Goal: Transaction & Acquisition: Purchase product/service

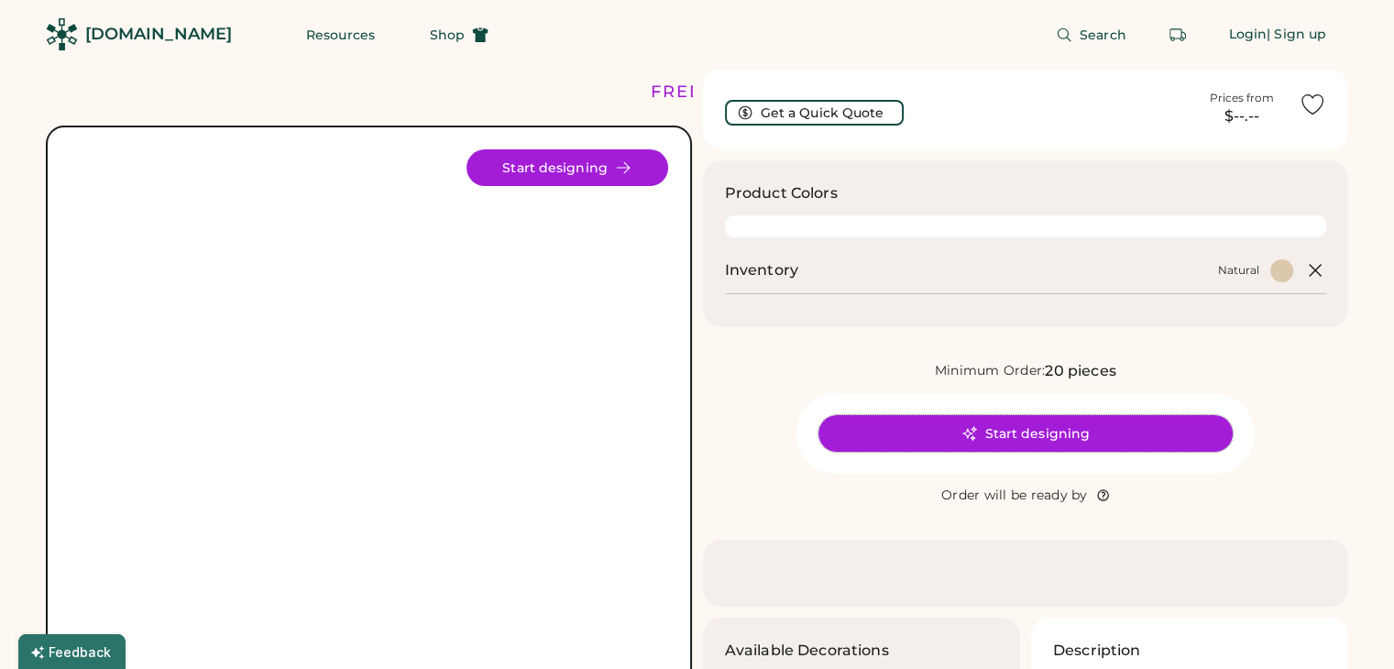
click at [1066, 430] on button "Start designing" at bounding box center [1025, 433] width 414 height 37
click at [332, 337] on img at bounding box center [369, 448] width 598 height 598
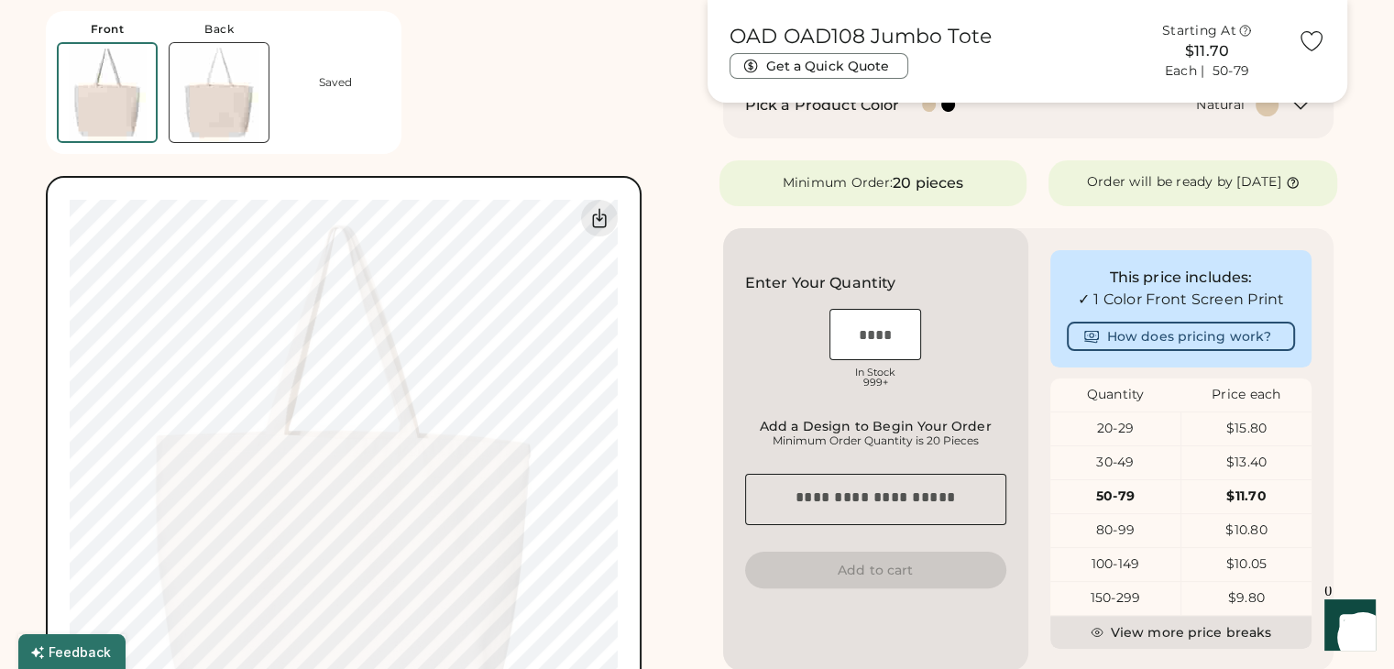
scroll to position [458, 0]
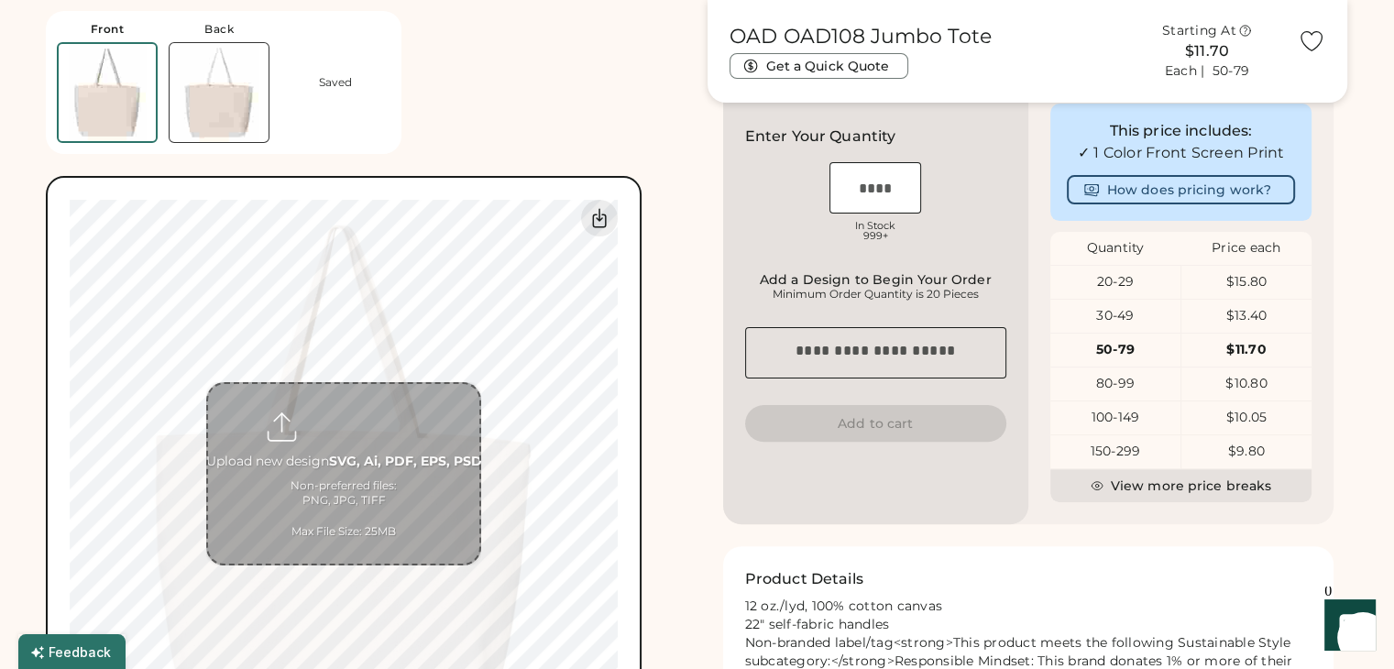
click at [456, 433] on input "file" at bounding box center [343, 474] width 271 height 180
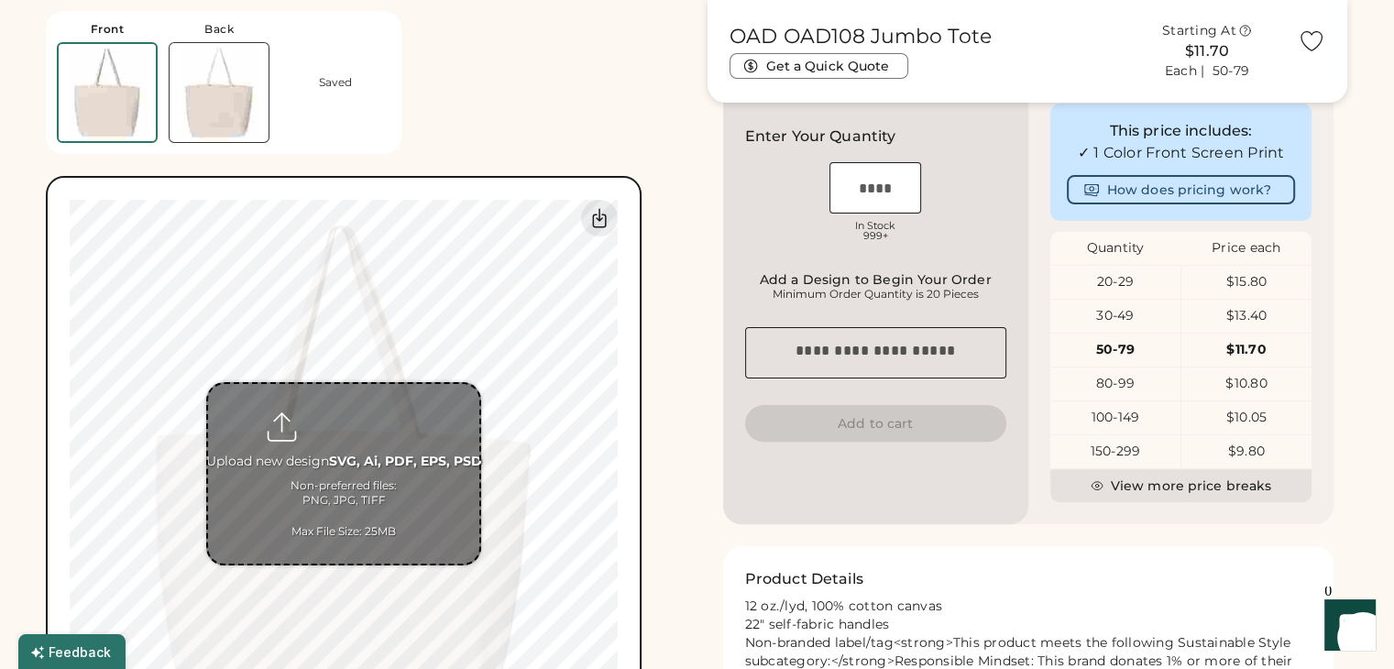
type input "**********"
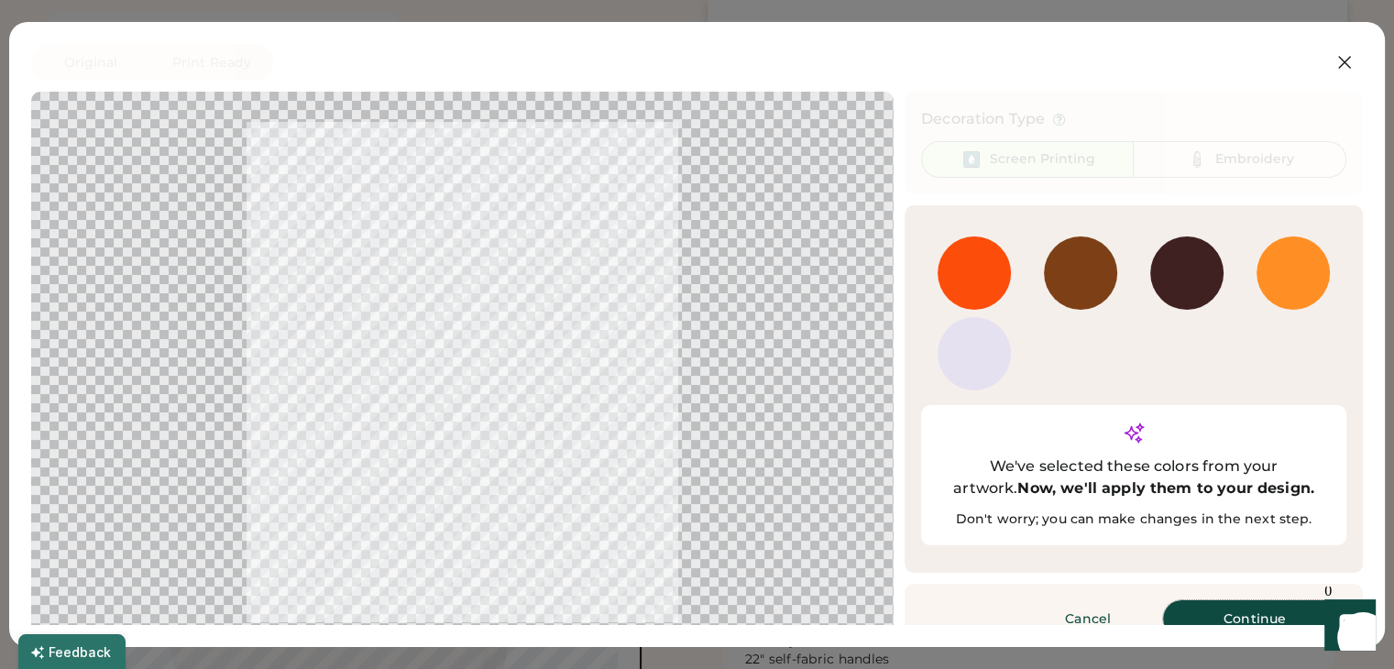
click at [1266, 600] on button "Continue" at bounding box center [1254, 618] width 183 height 37
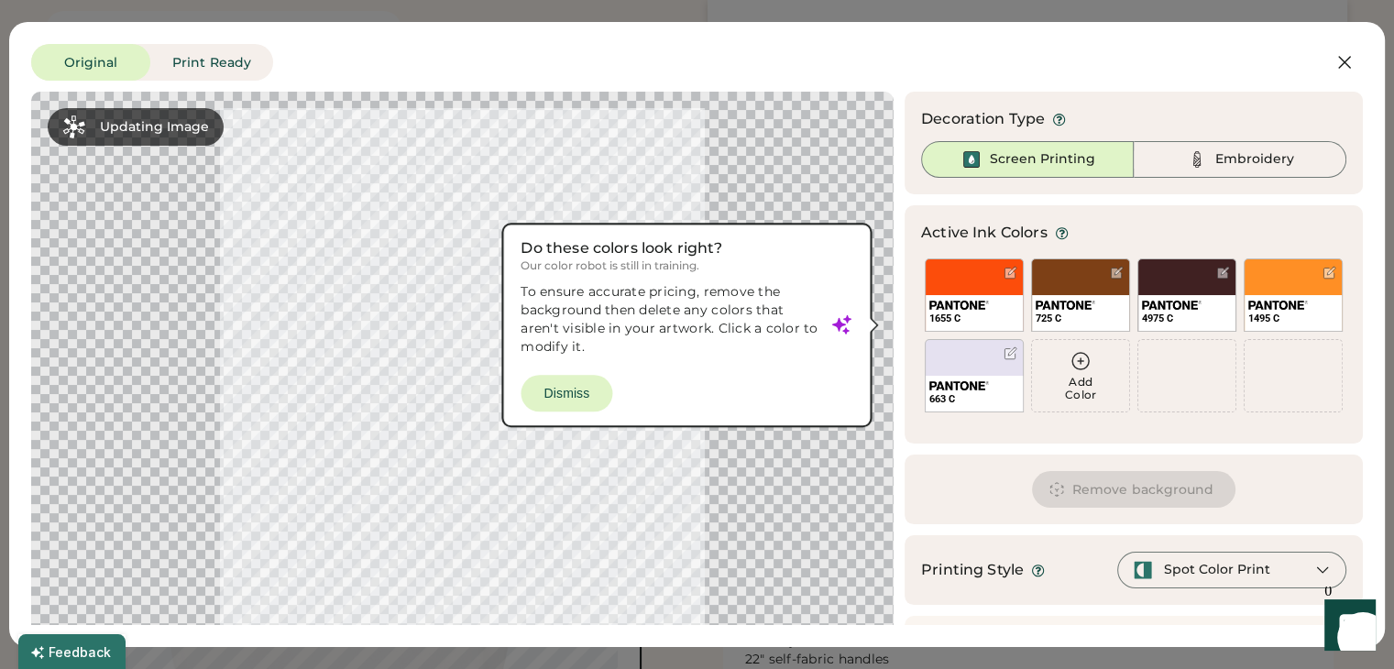
click at [550, 388] on div at bounding box center [462, 388] width 829 height 561
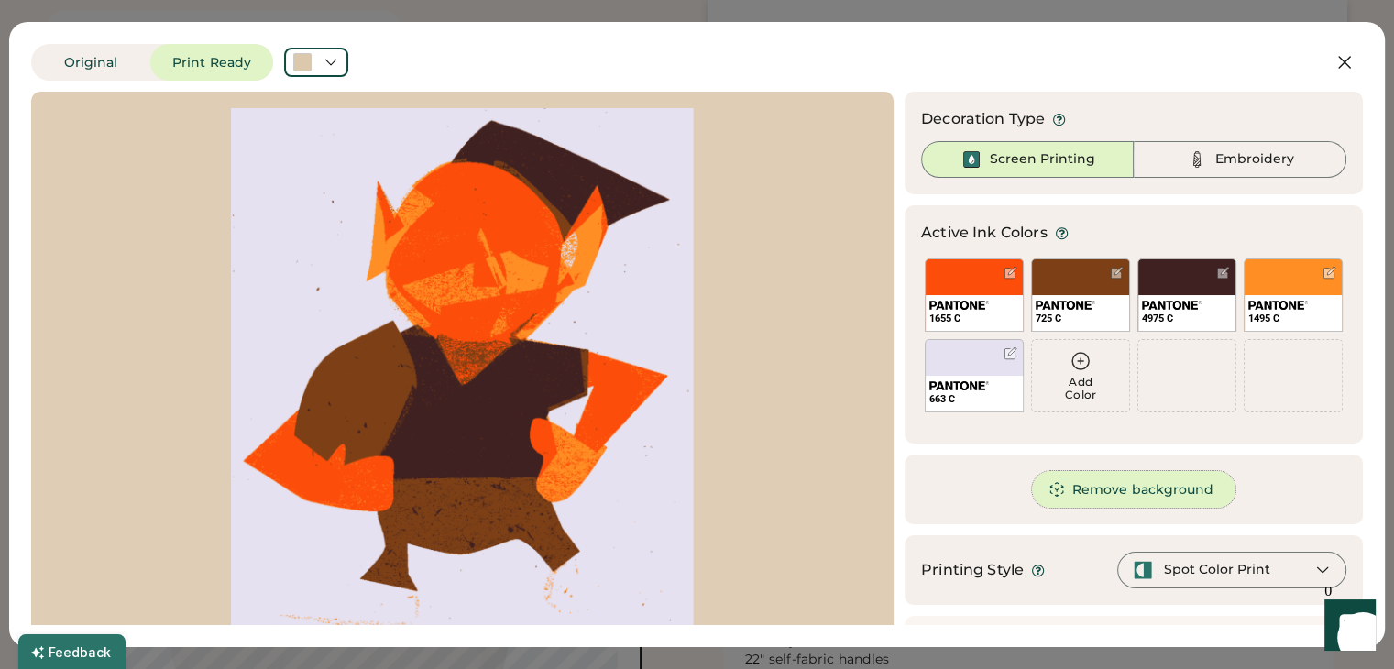
click at [1099, 489] on button "Remove background" at bounding box center [1134, 489] width 204 height 37
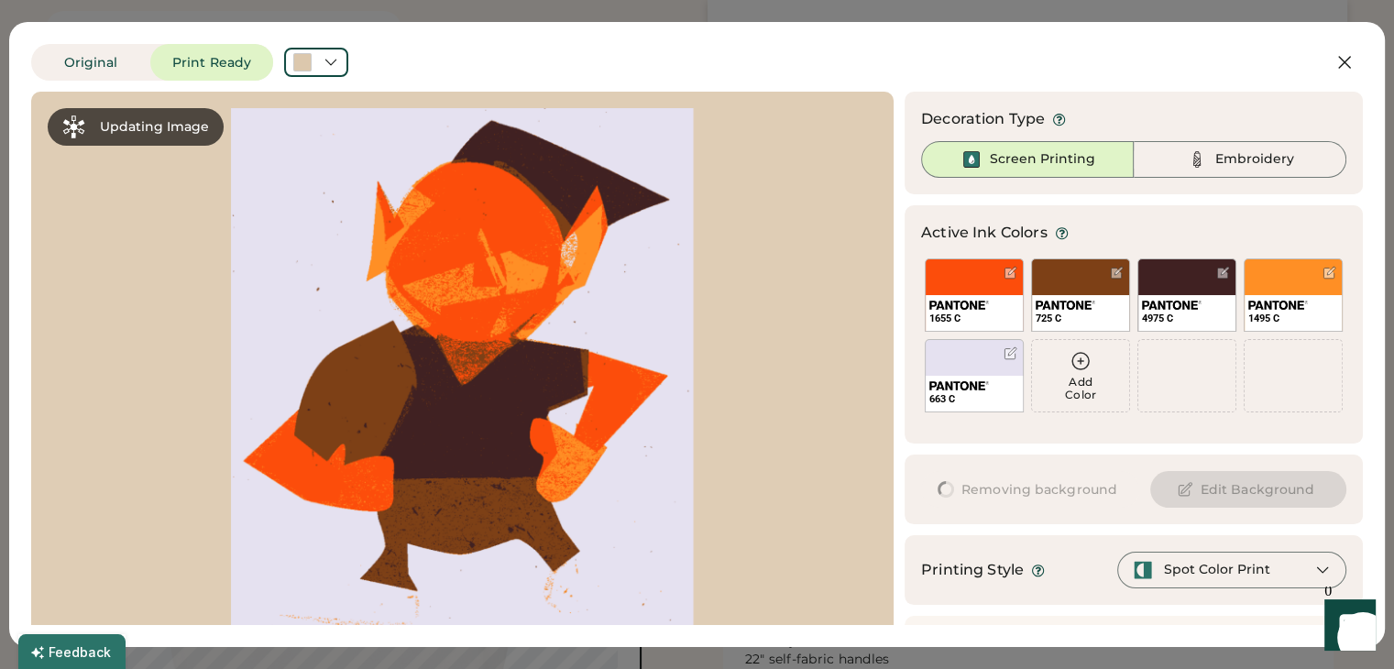
scroll to position [0, 0]
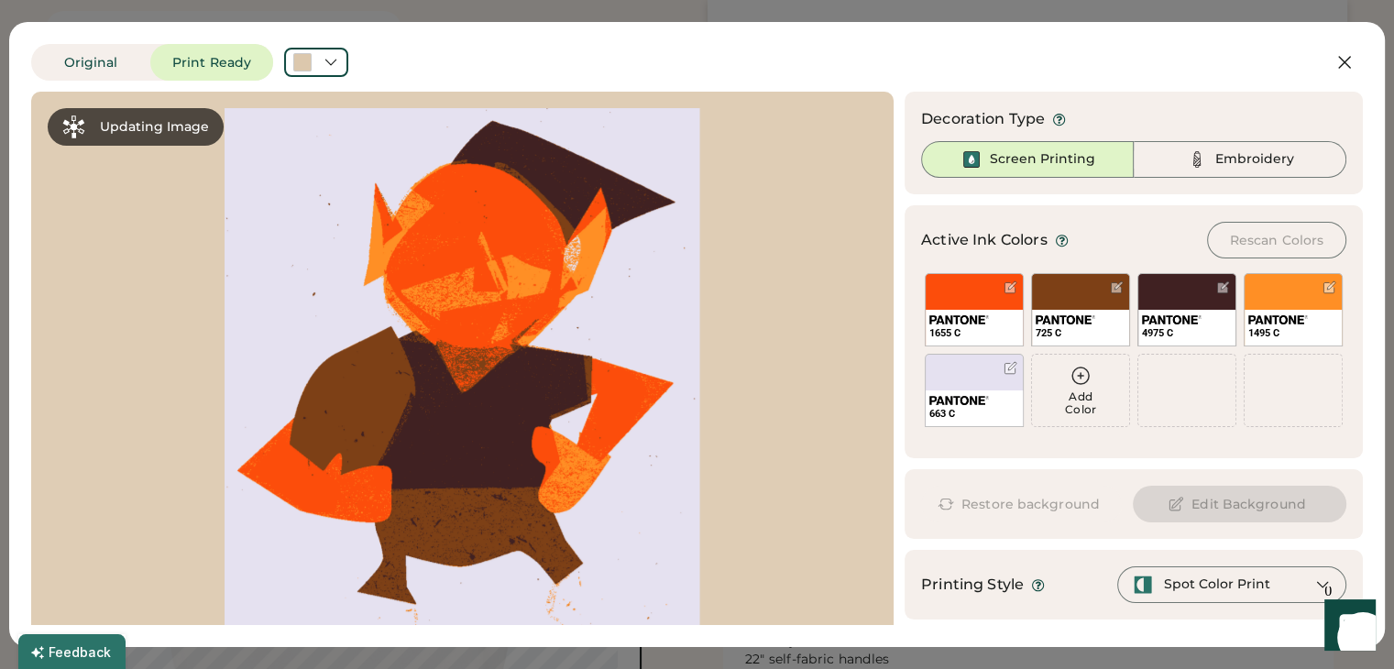
click at [1003, 371] on div at bounding box center [1010, 368] width 14 height 14
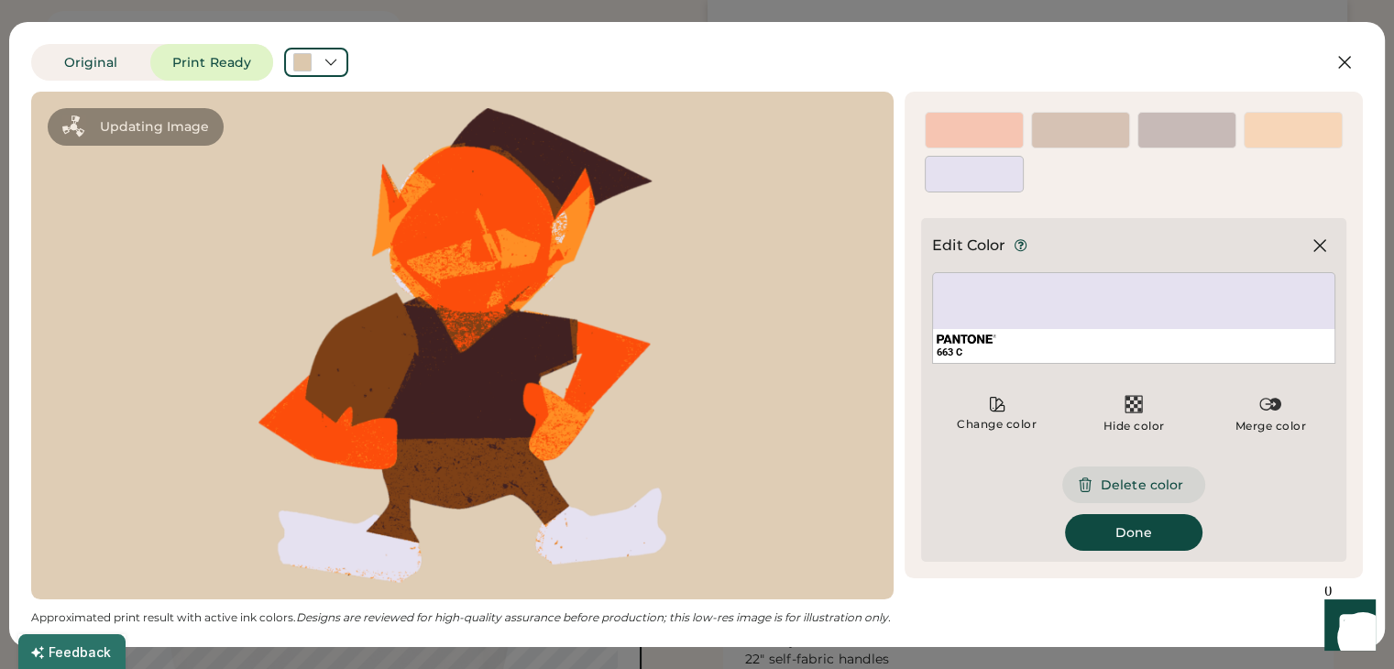
click at [1156, 471] on button "Delete color" at bounding box center [1133, 484] width 143 height 37
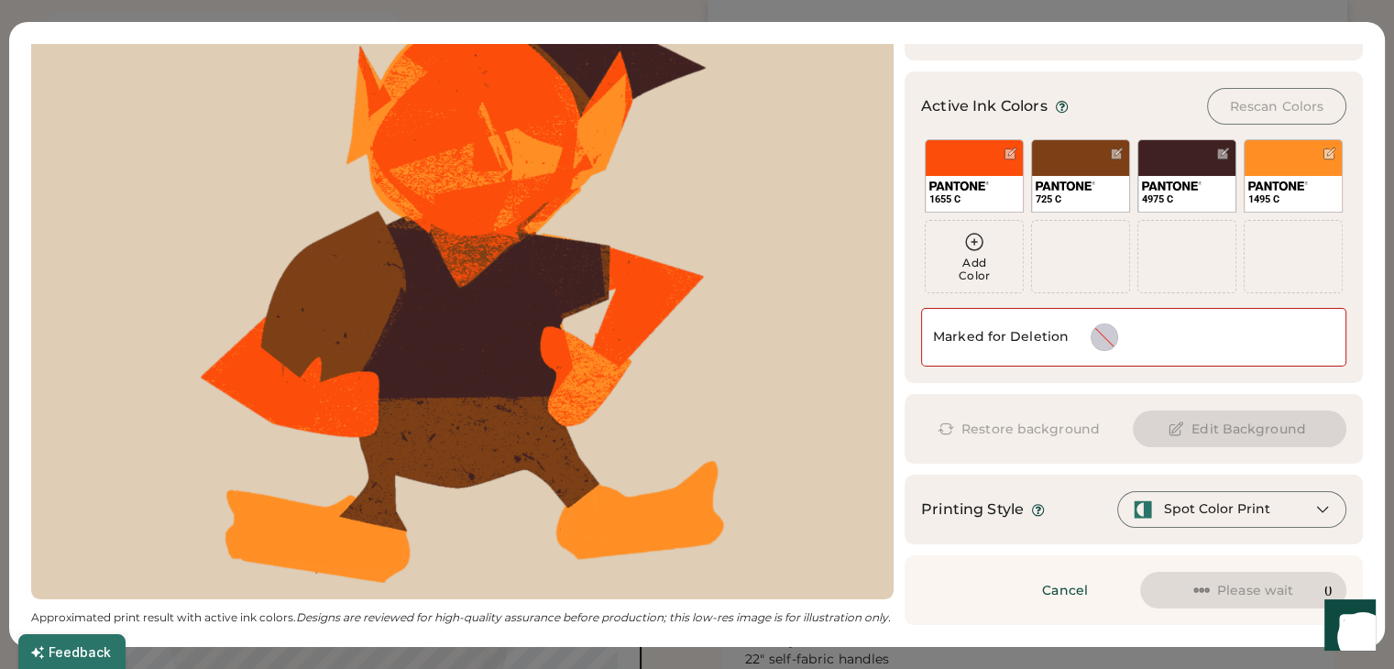
scroll to position [550, 0]
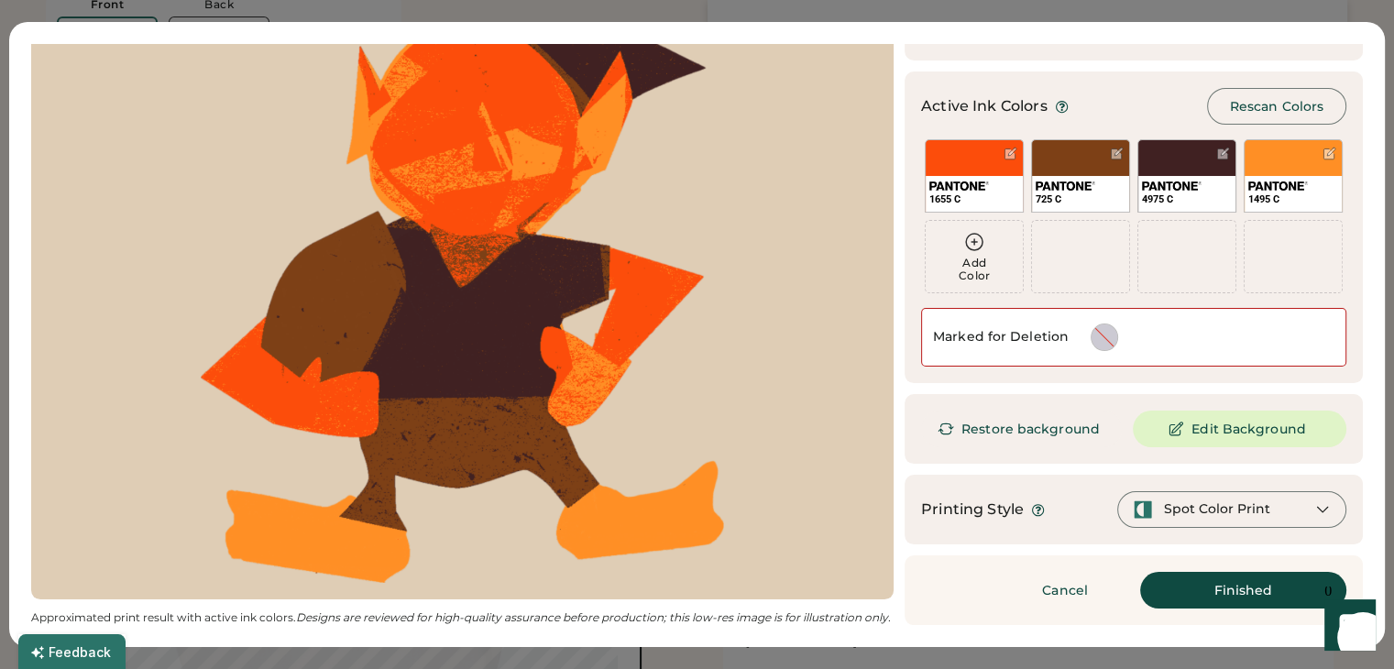
click at [1182, 497] on div "Spot Color Print" at bounding box center [1231, 509] width 229 height 37
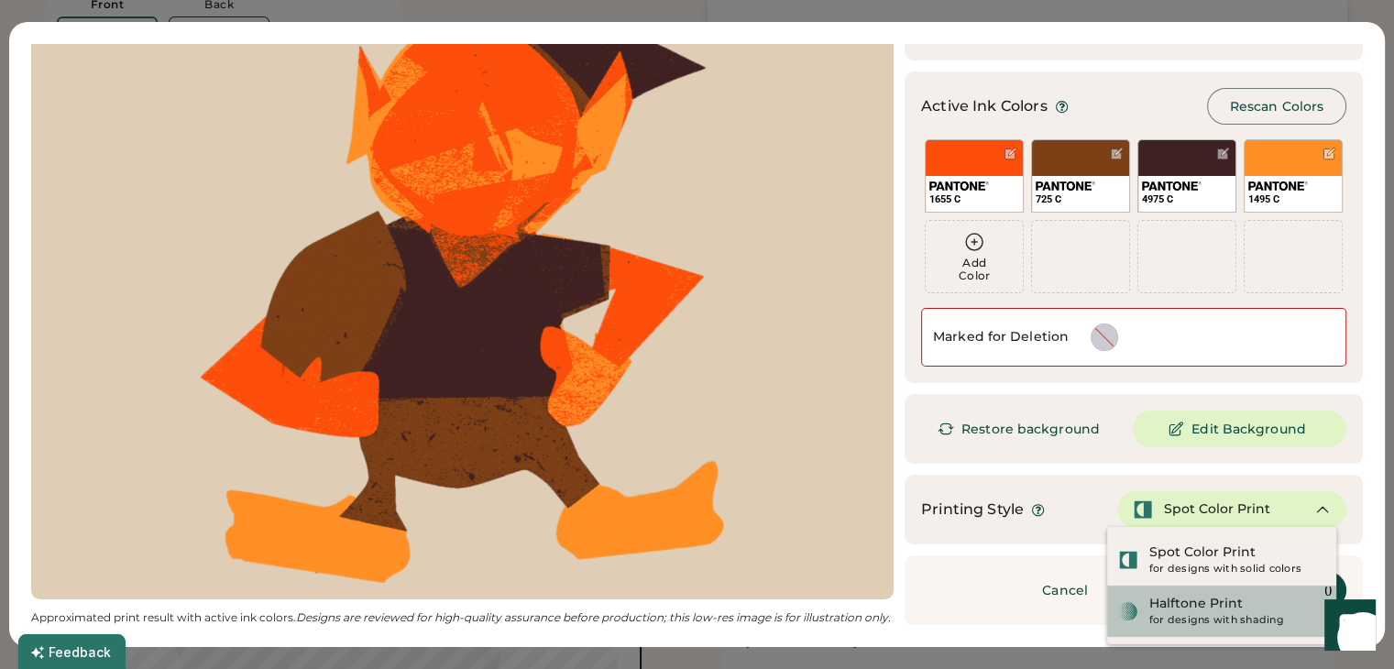
click at [1195, 612] on div "Halftone Print" at bounding box center [1195, 604] width 93 height 18
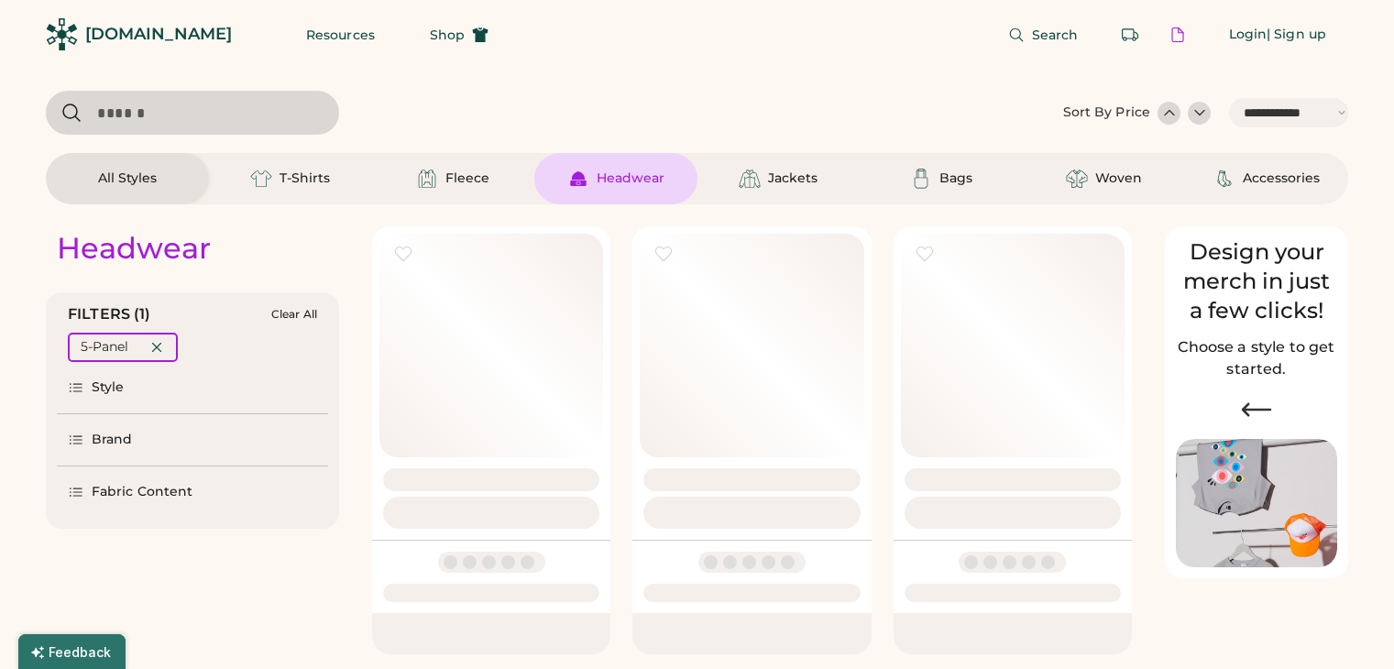
select select "*****"
select select "*"
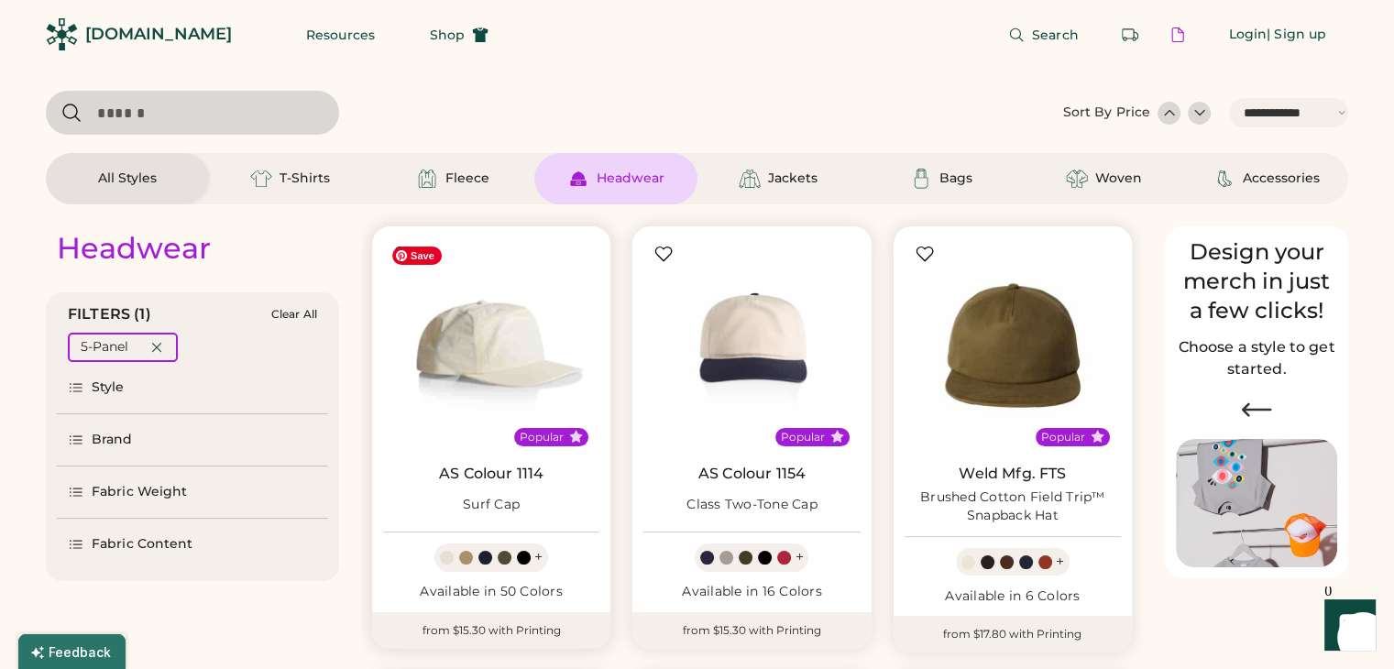
click at [549, 345] on img at bounding box center [491, 345] width 216 height 216
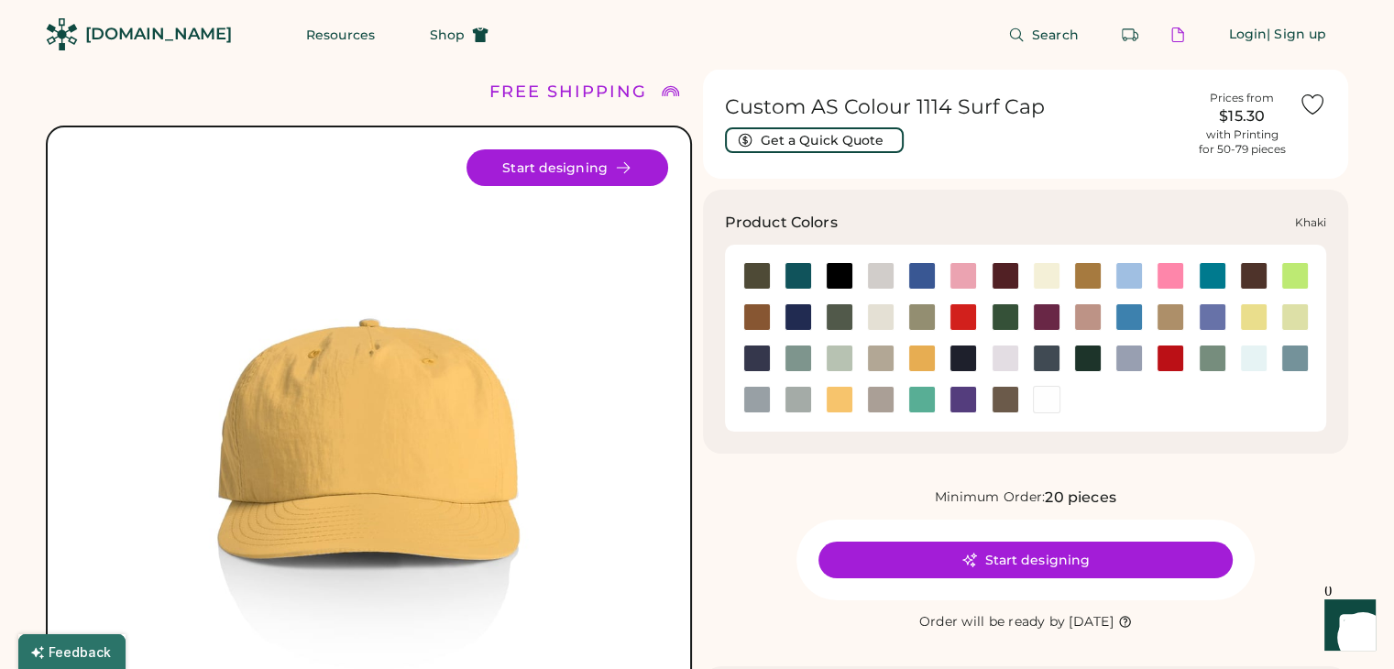
click at [1161, 305] on div at bounding box center [1169, 316] width 27 height 27
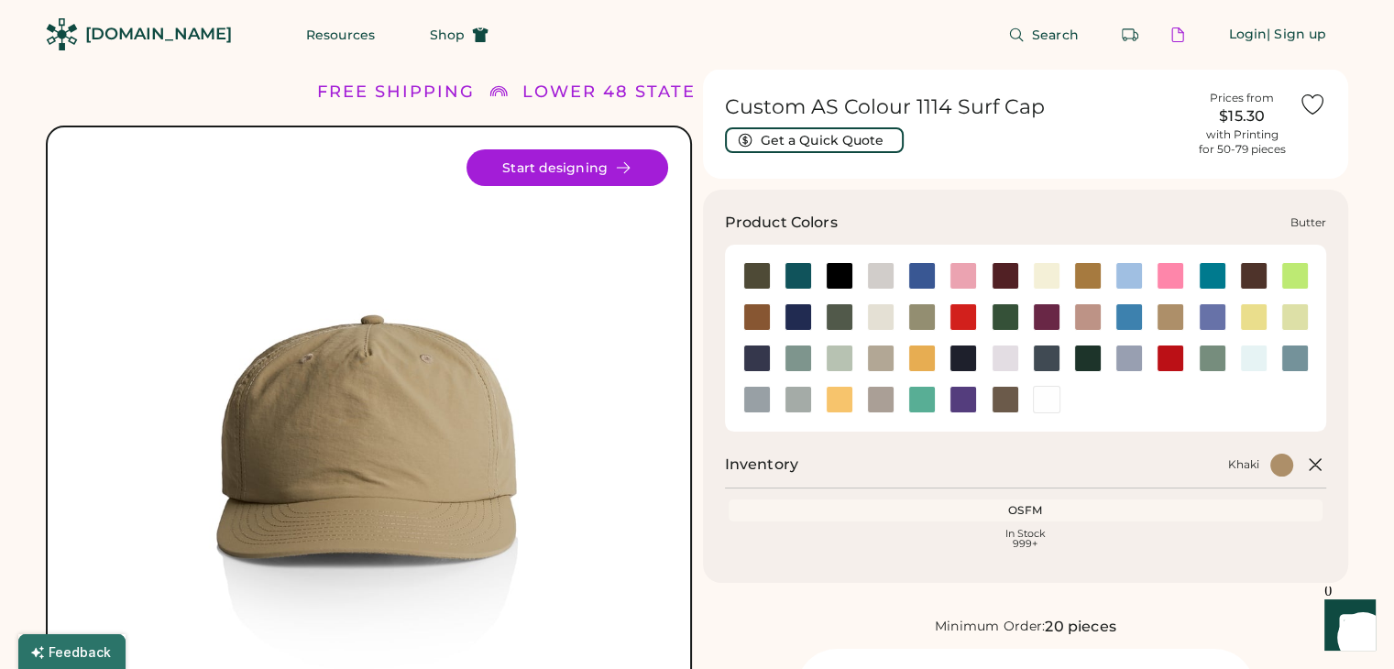
click at [1044, 279] on div at bounding box center [1046, 275] width 27 height 27
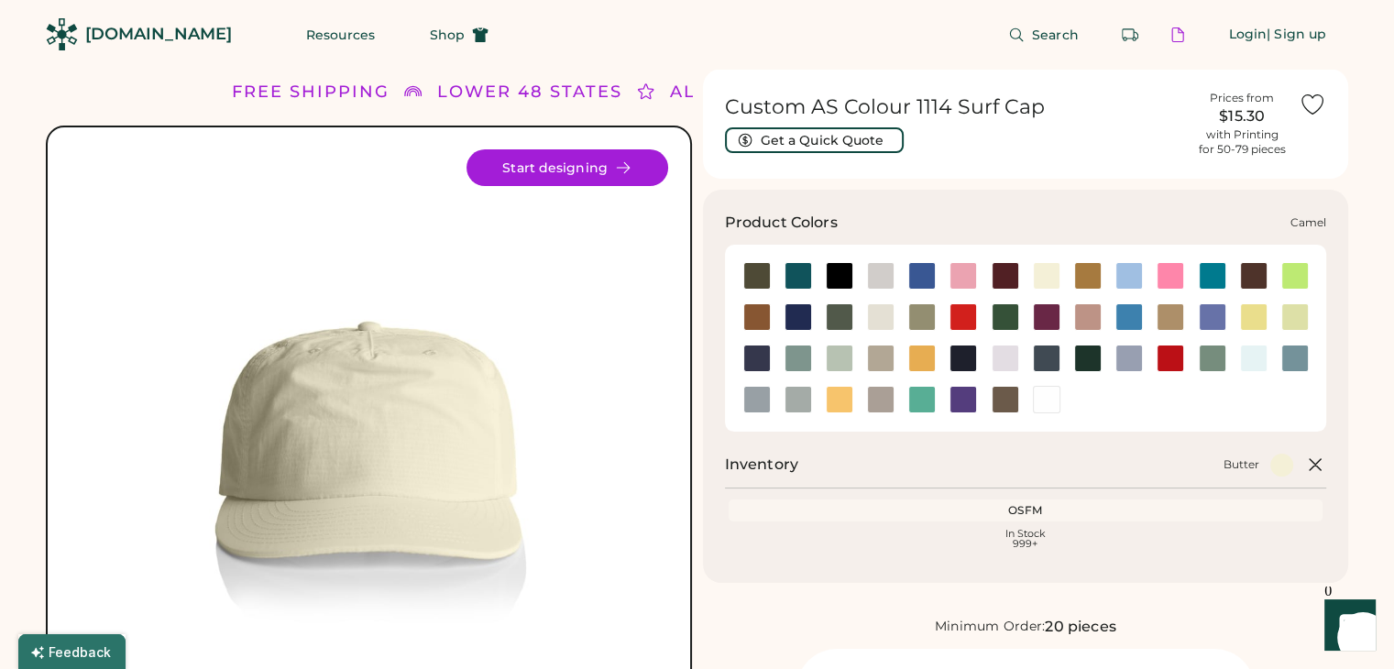
click at [1080, 274] on div at bounding box center [1087, 275] width 27 height 27
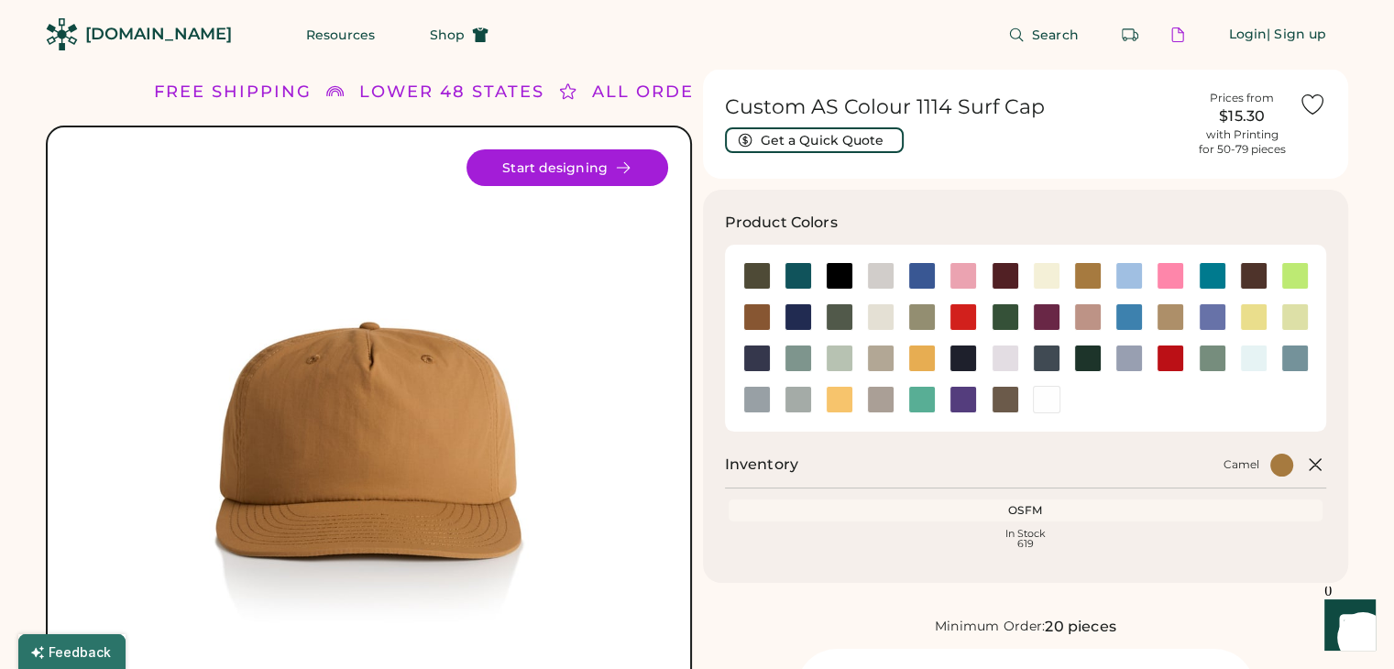
scroll to position [183, 0]
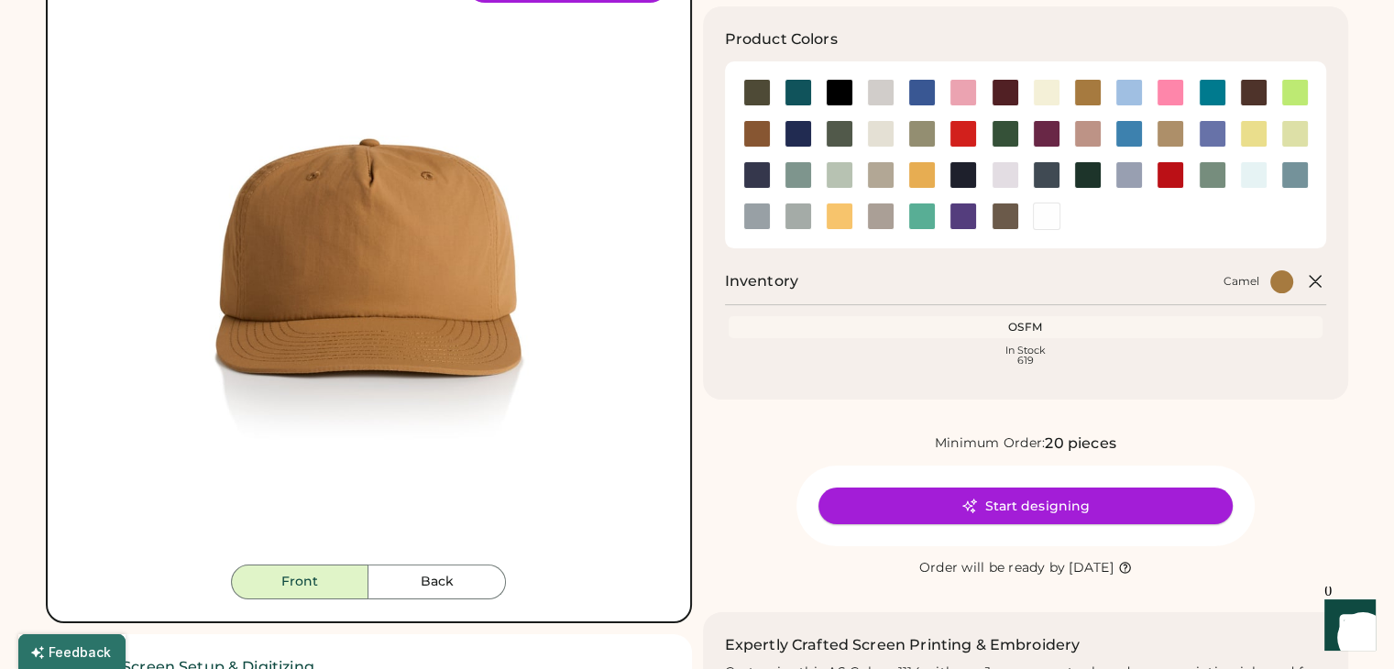
click at [1036, 508] on button "Start designing" at bounding box center [1025, 506] width 414 height 37
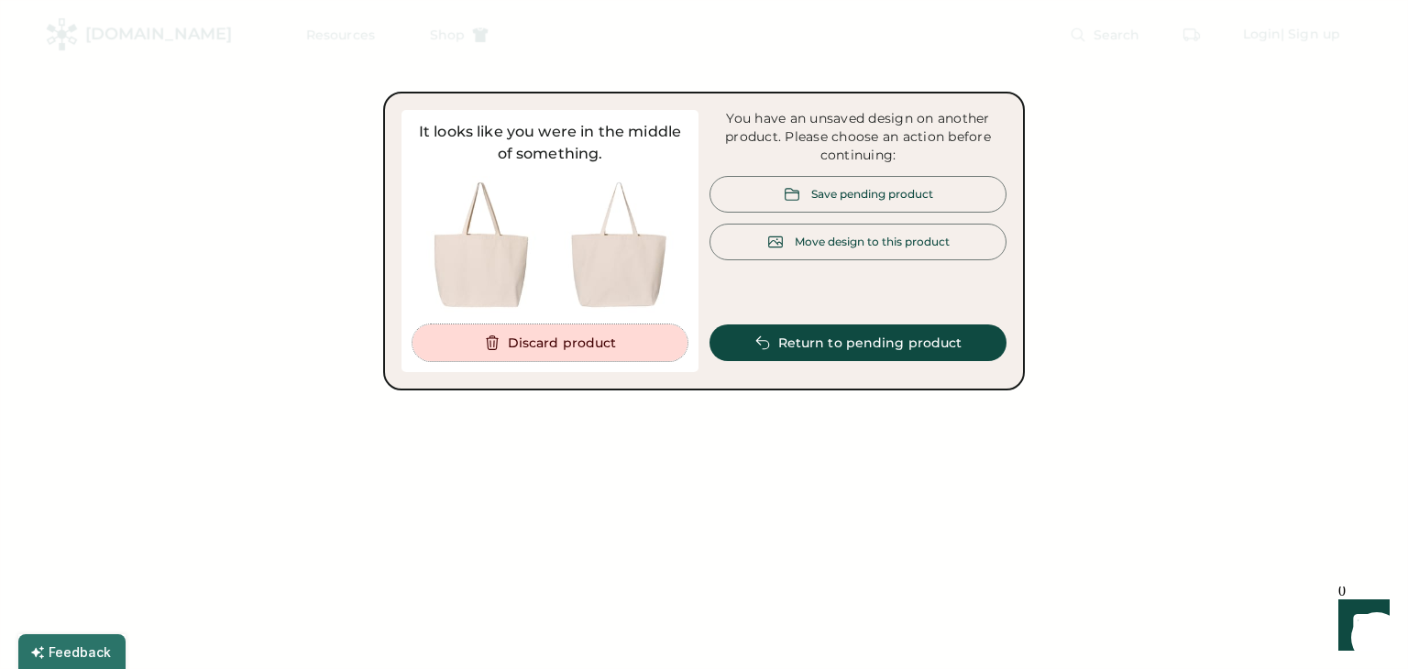
click at [634, 350] on button "Discard product" at bounding box center [549, 342] width 275 height 37
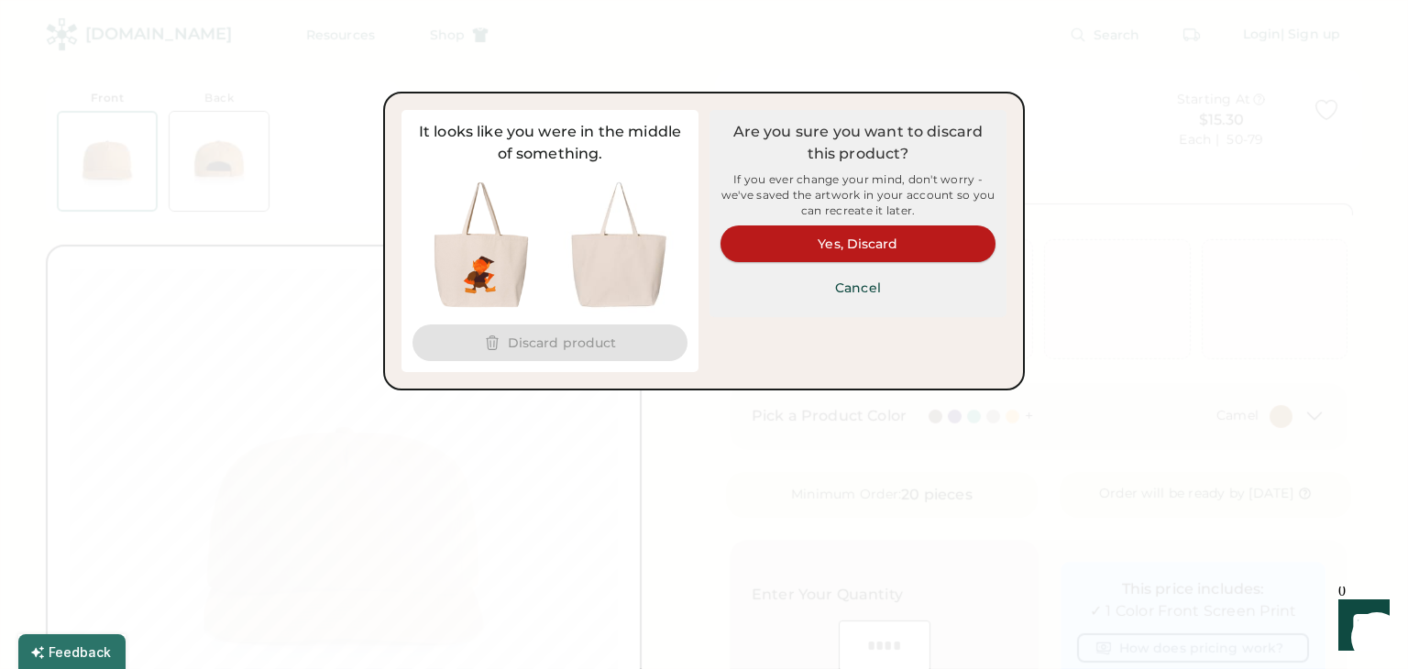
click at [889, 241] on button "Yes, Discard" at bounding box center [857, 243] width 275 height 37
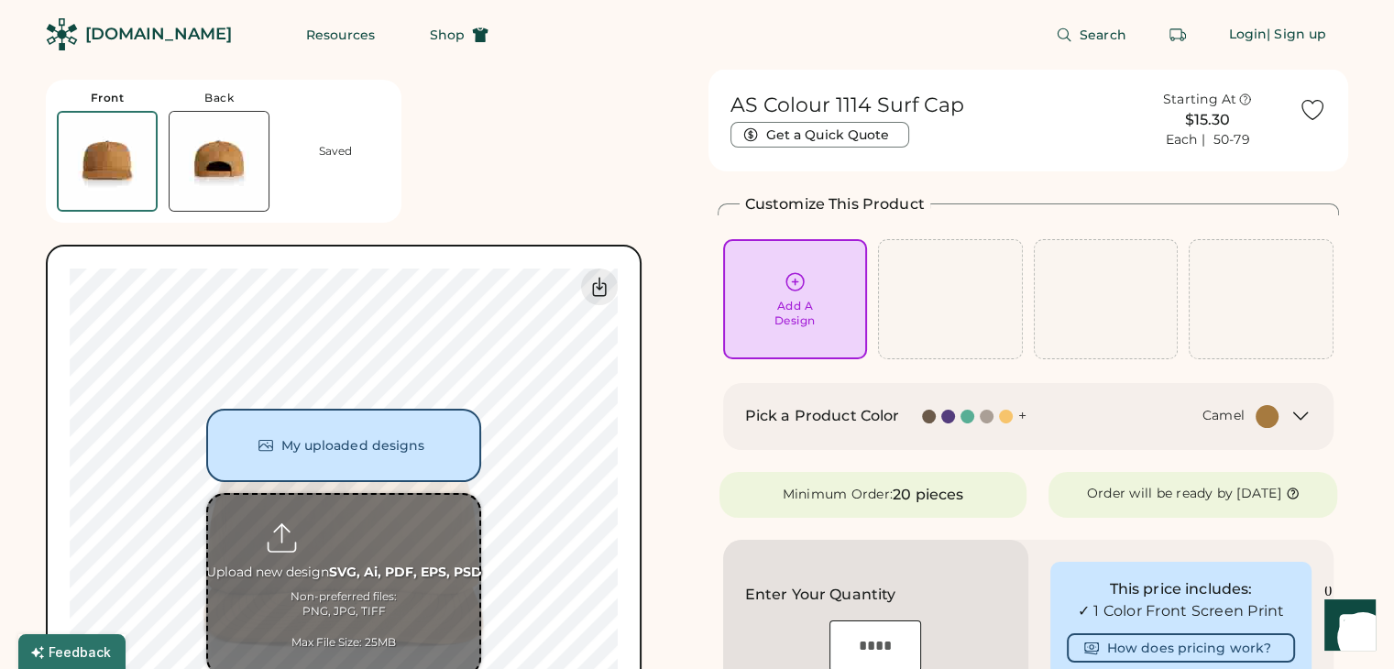
click at [337, 551] on input "file" at bounding box center [343, 585] width 271 height 180
type input "**********"
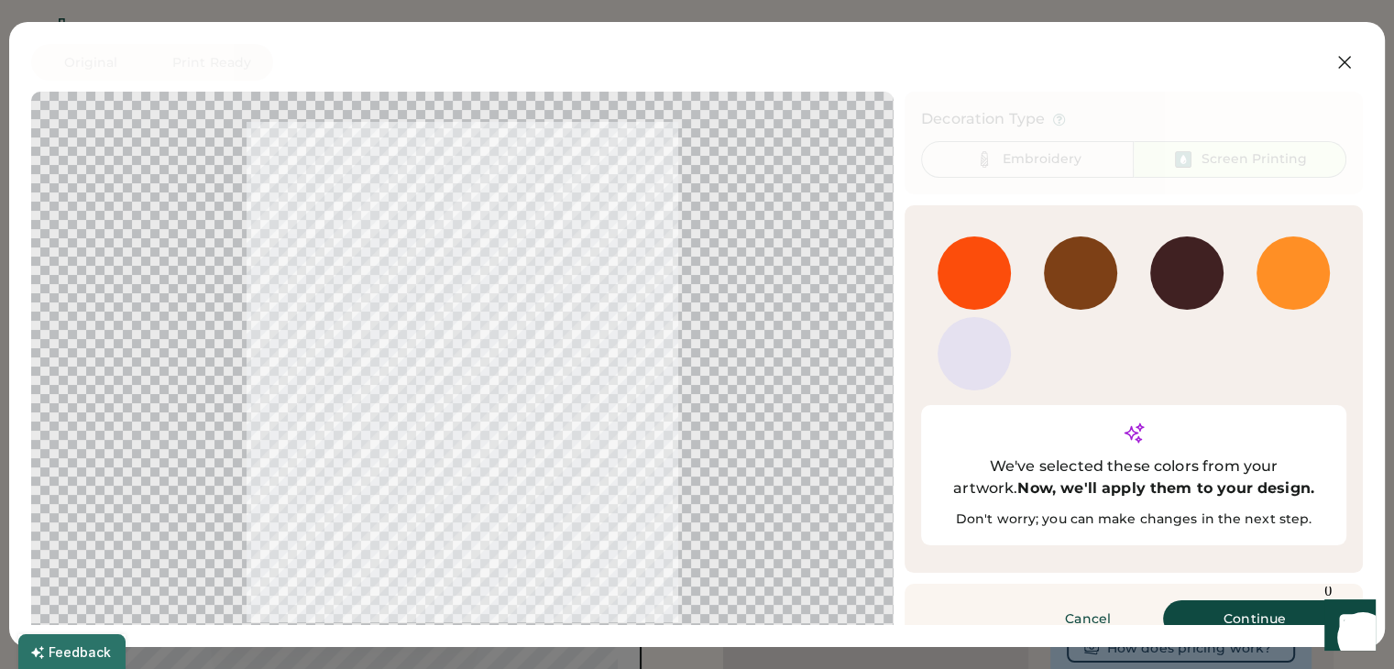
click at [990, 367] on div at bounding box center [973, 353] width 73 height 73
click at [1264, 600] on button "Continue" at bounding box center [1254, 618] width 183 height 37
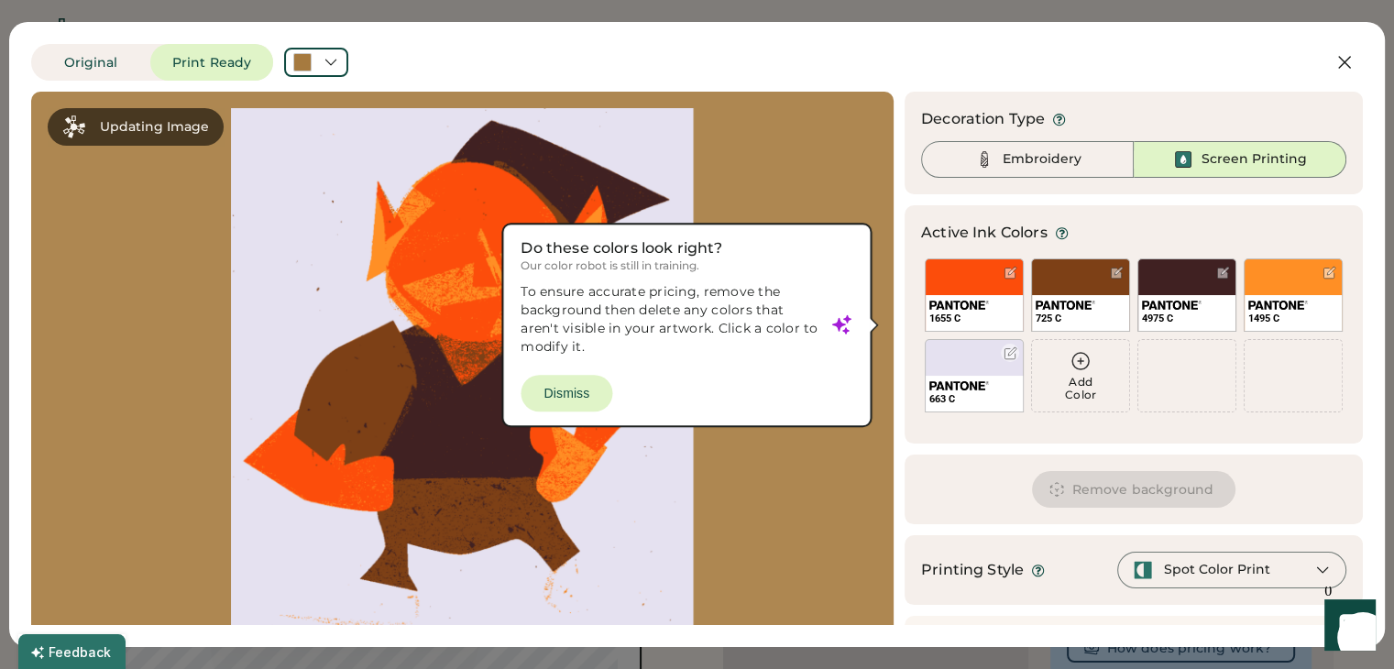
click at [1003, 356] on div at bounding box center [1010, 353] width 14 height 14
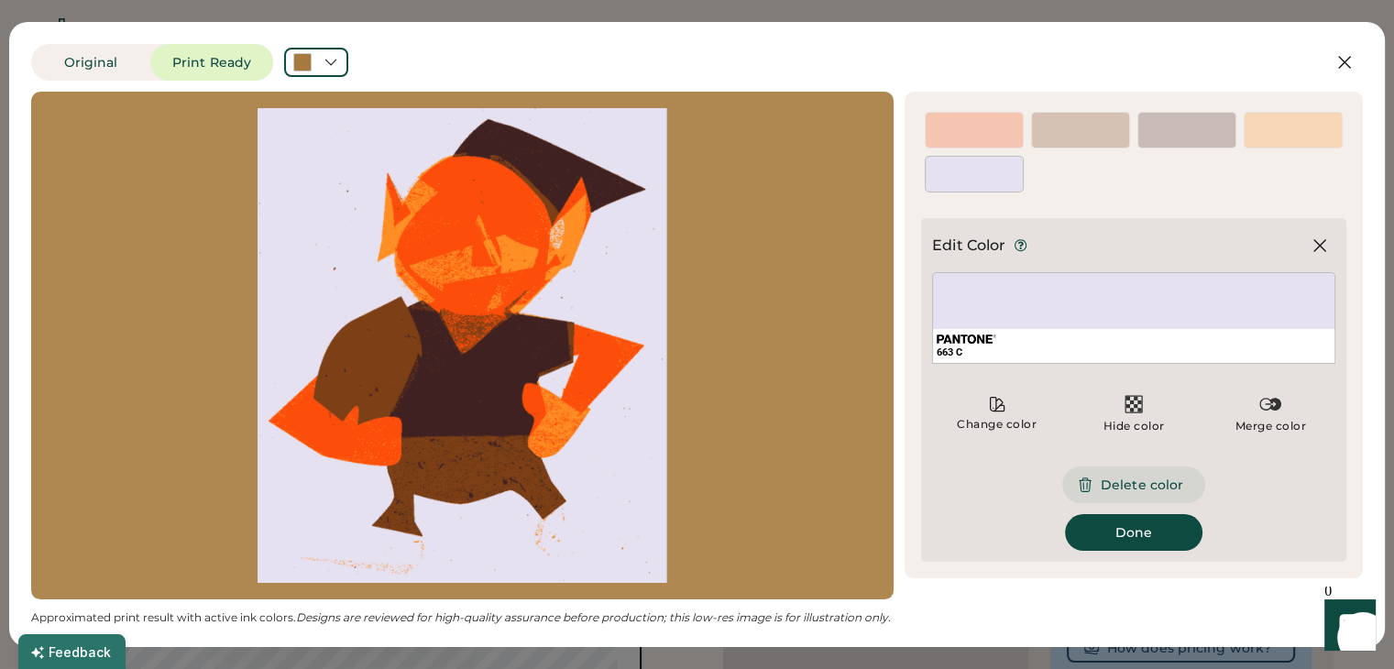
click at [1144, 477] on button "Delete color" at bounding box center [1133, 484] width 143 height 37
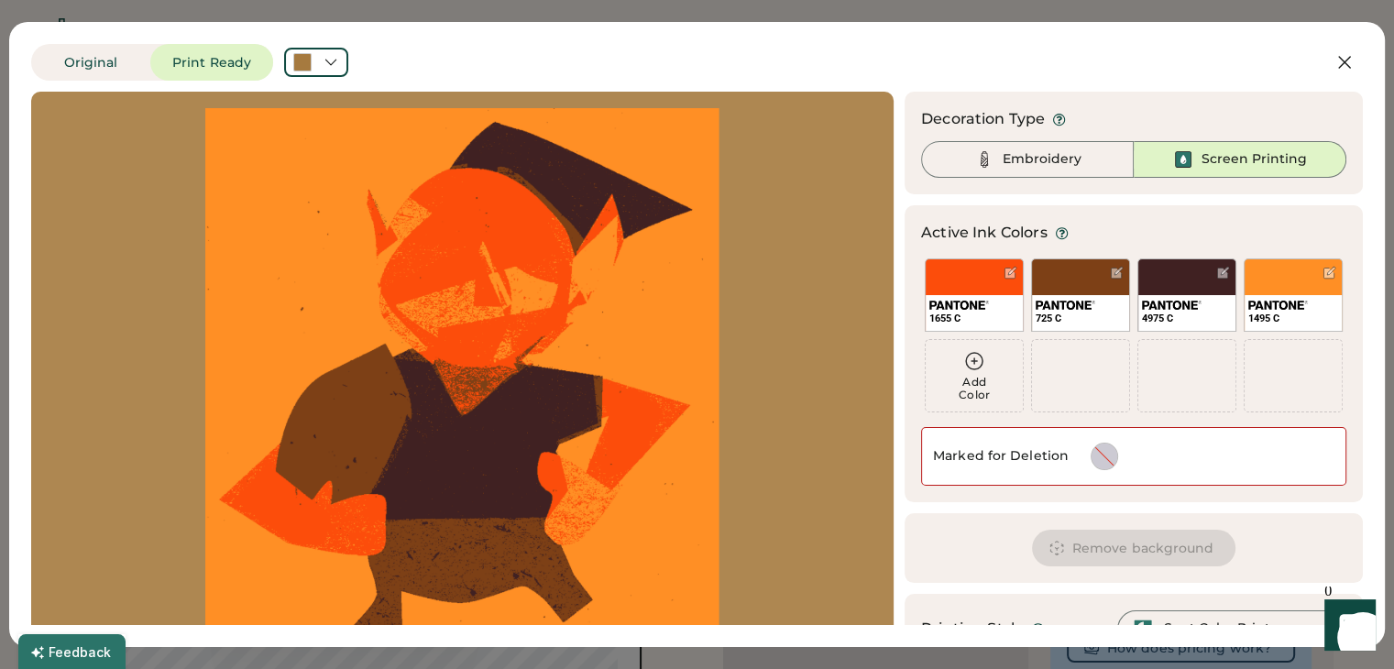
click at [1065, 456] on div "Marked for Deletion" at bounding box center [1133, 456] width 425 height 59
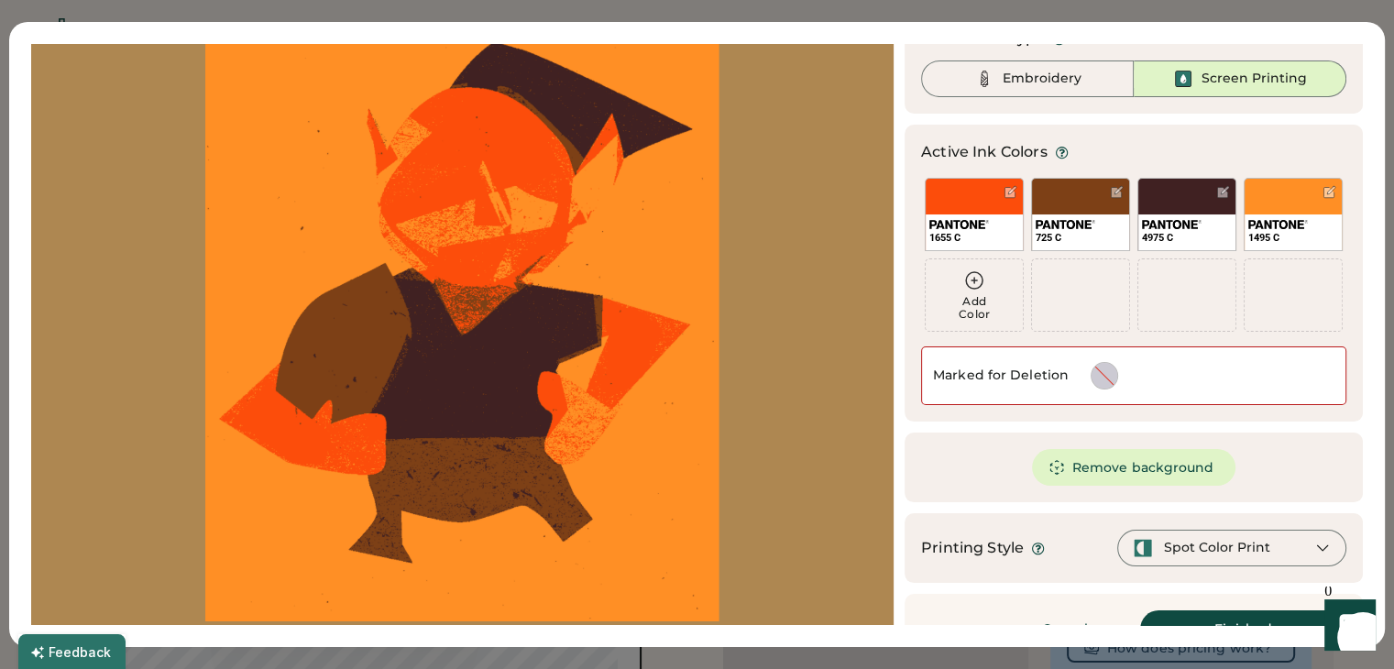
scroll to position [119, 0]
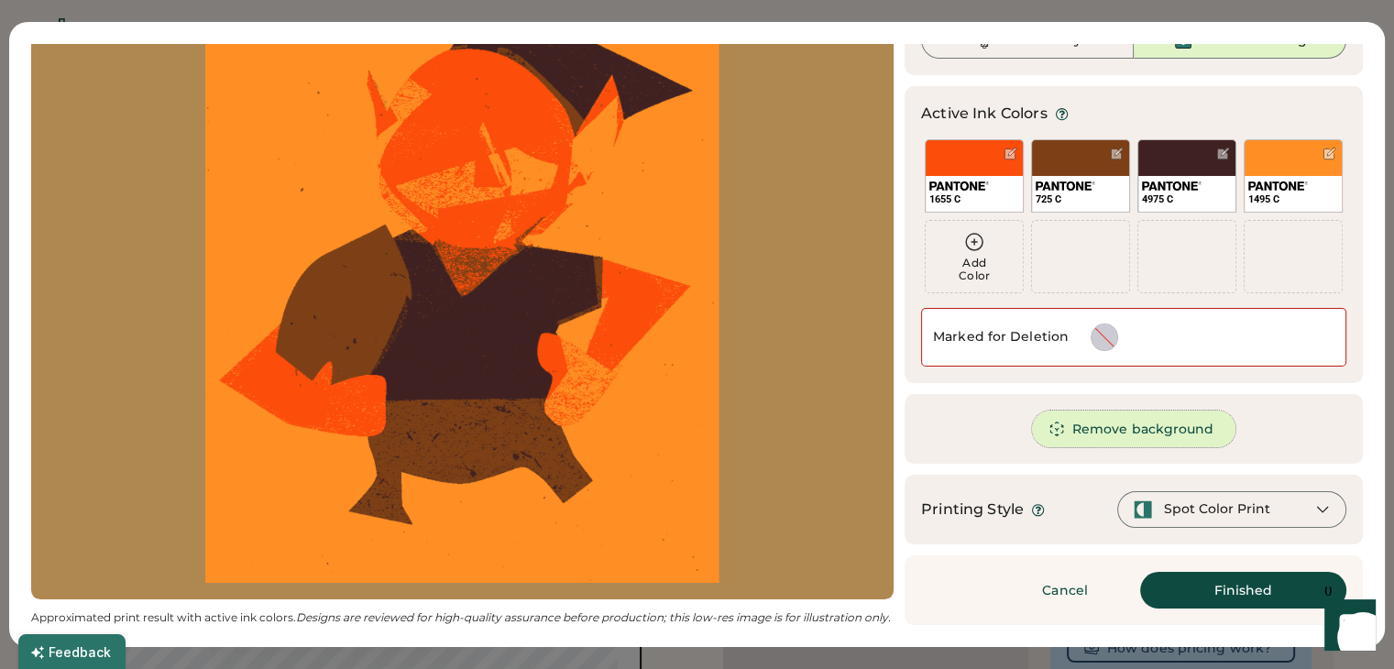
click at [1095, 440] on button "Remove background" at bounding box center [1134, 429] width 204 height 37
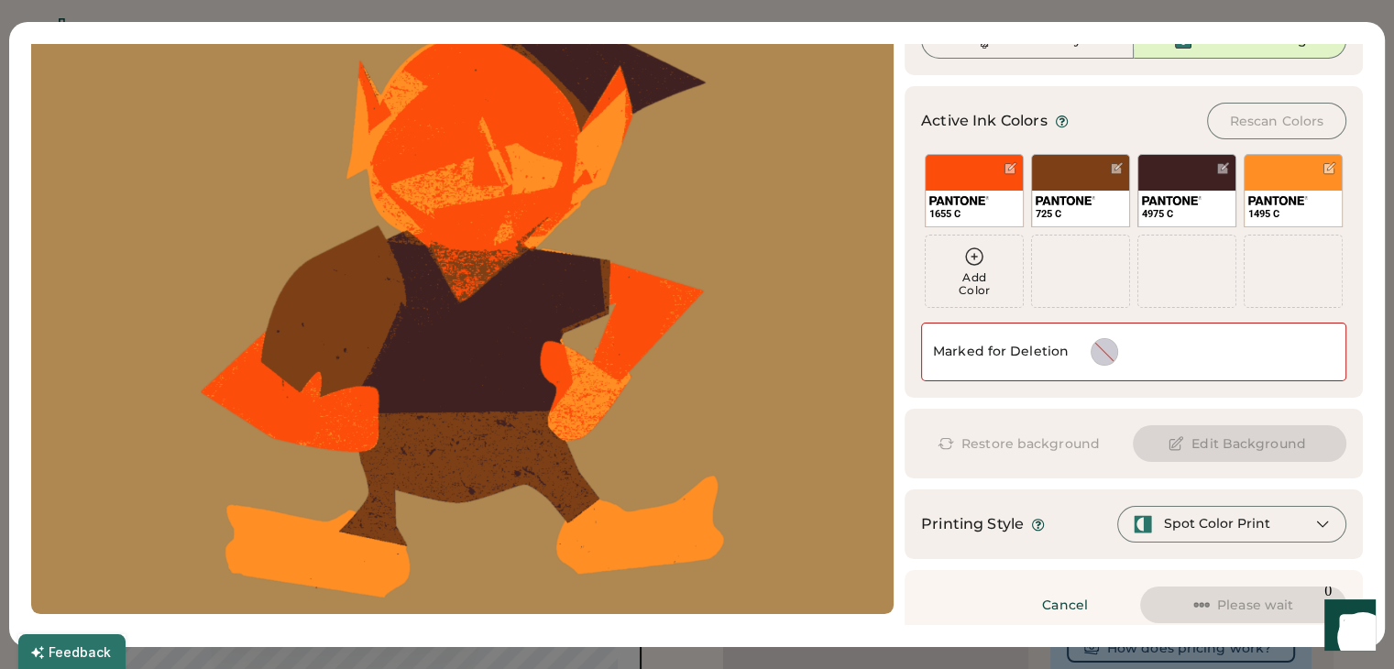
scroll to position [0, 0]
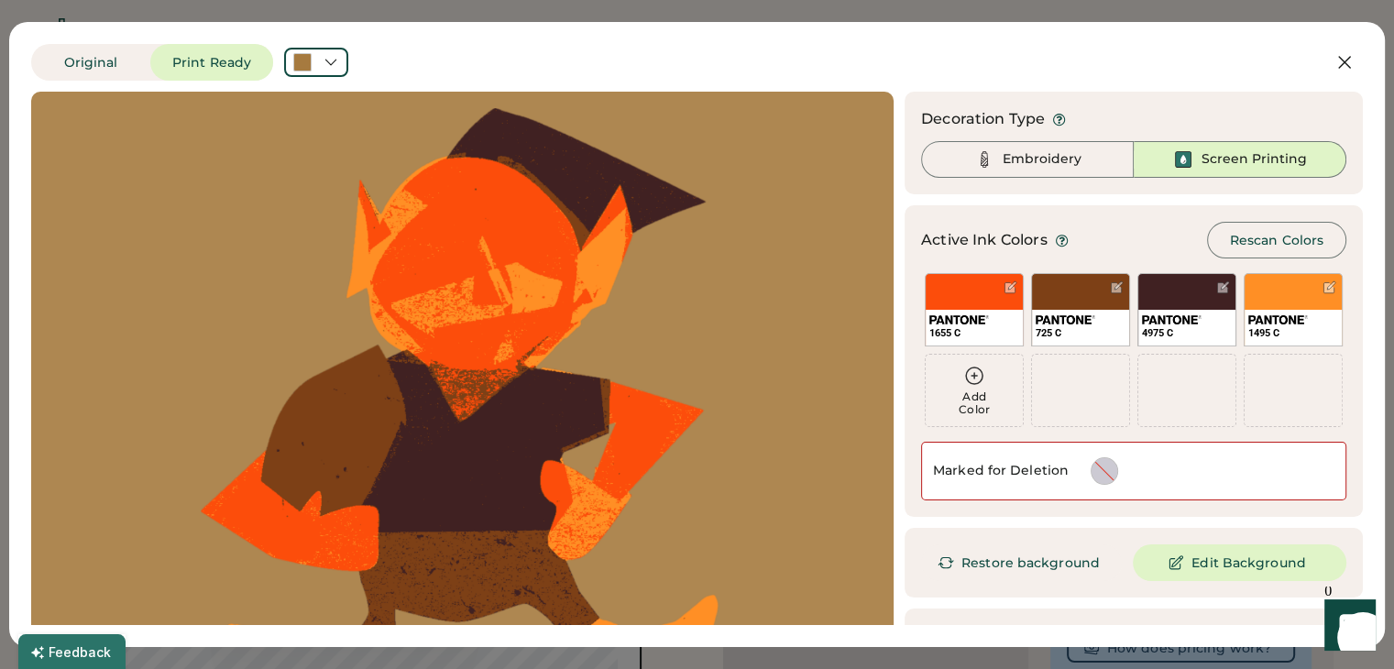
click at [648, 27] on div "Original Print Ready Updating Image Approximated print result with active ink c…" at bounding box center [696, 334] width 1375 height 625
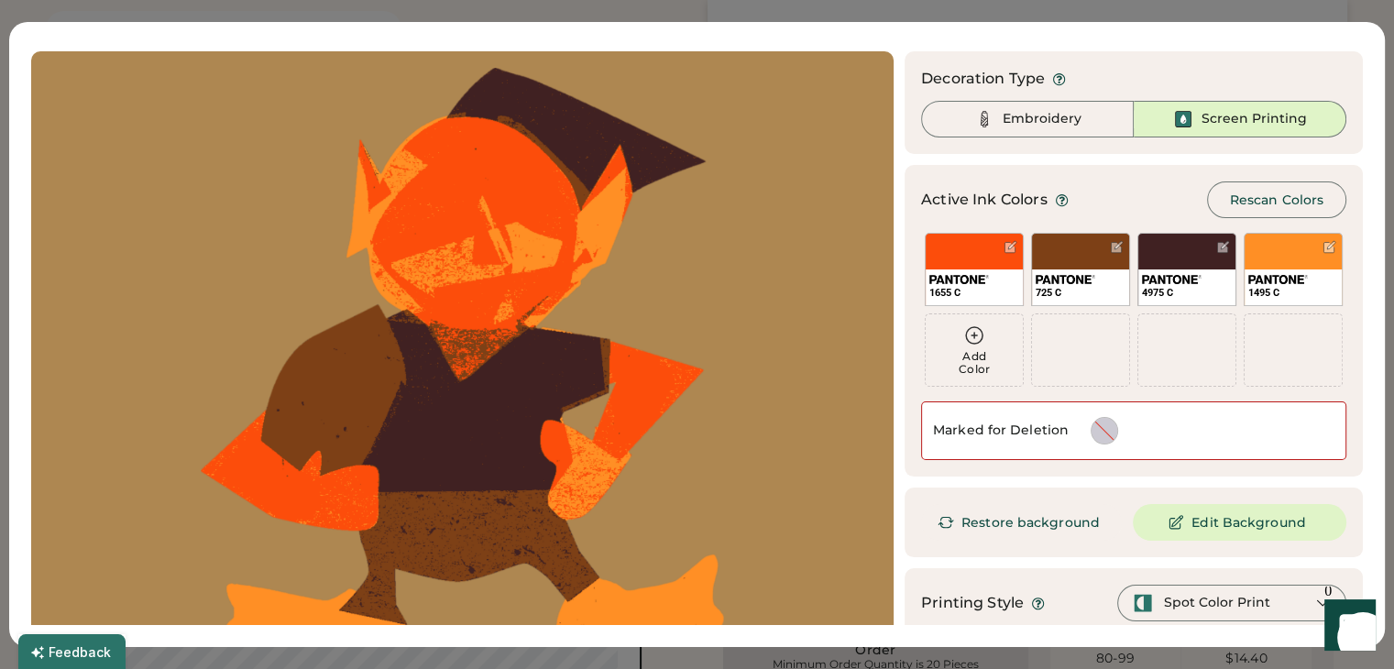
scroll to position [134, 0]
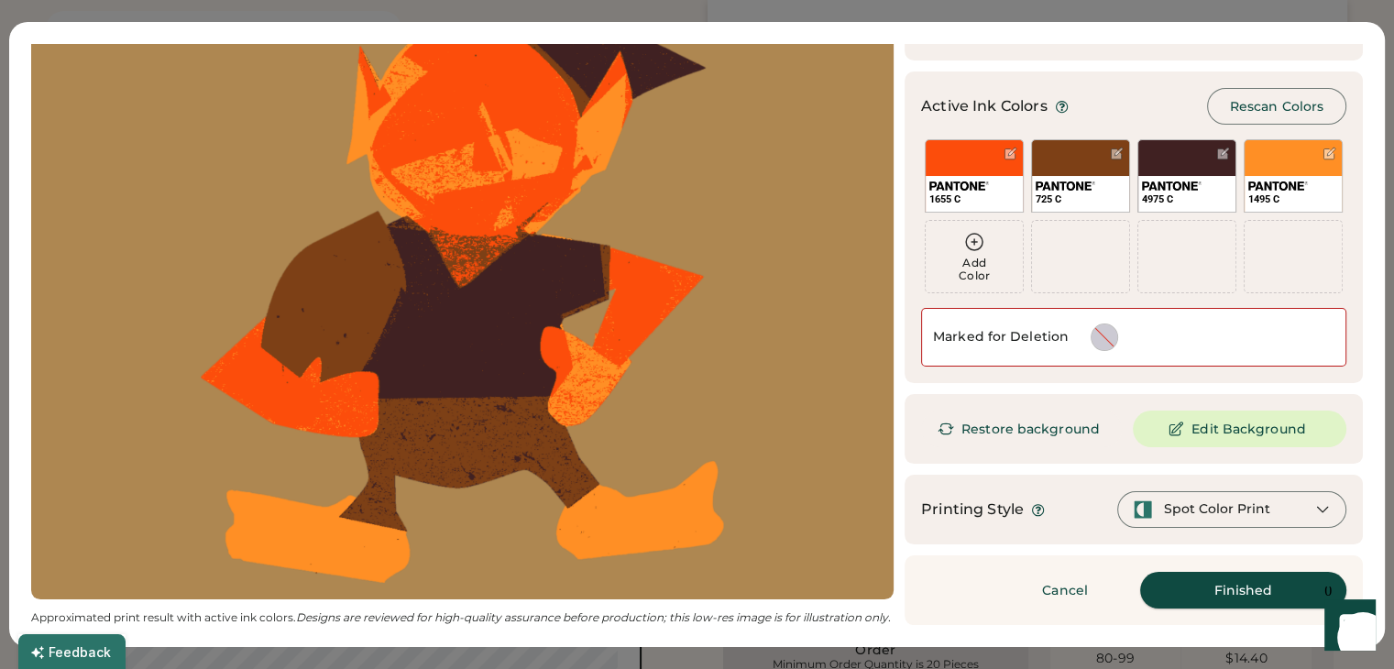
click at [1175, 592] on button "Finished" at bounding box center [1243, 590] width 206 height 37
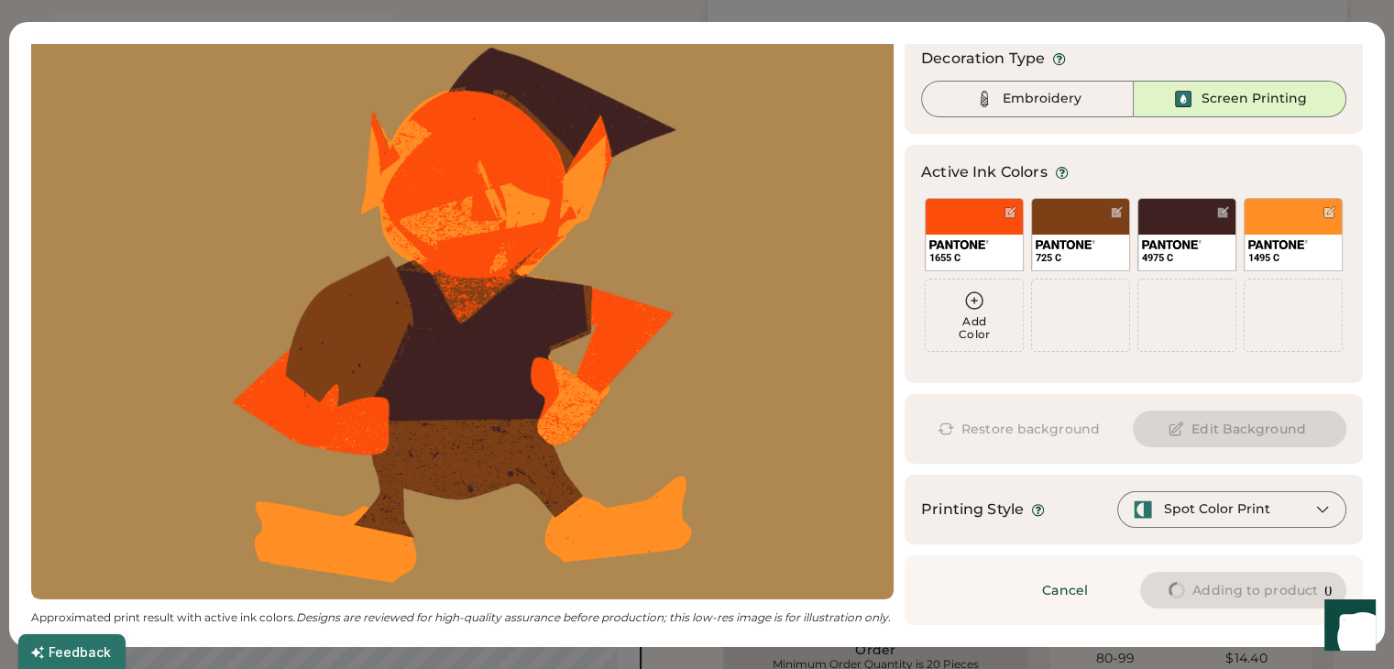
scroll to position [60, 0]
type input "****"
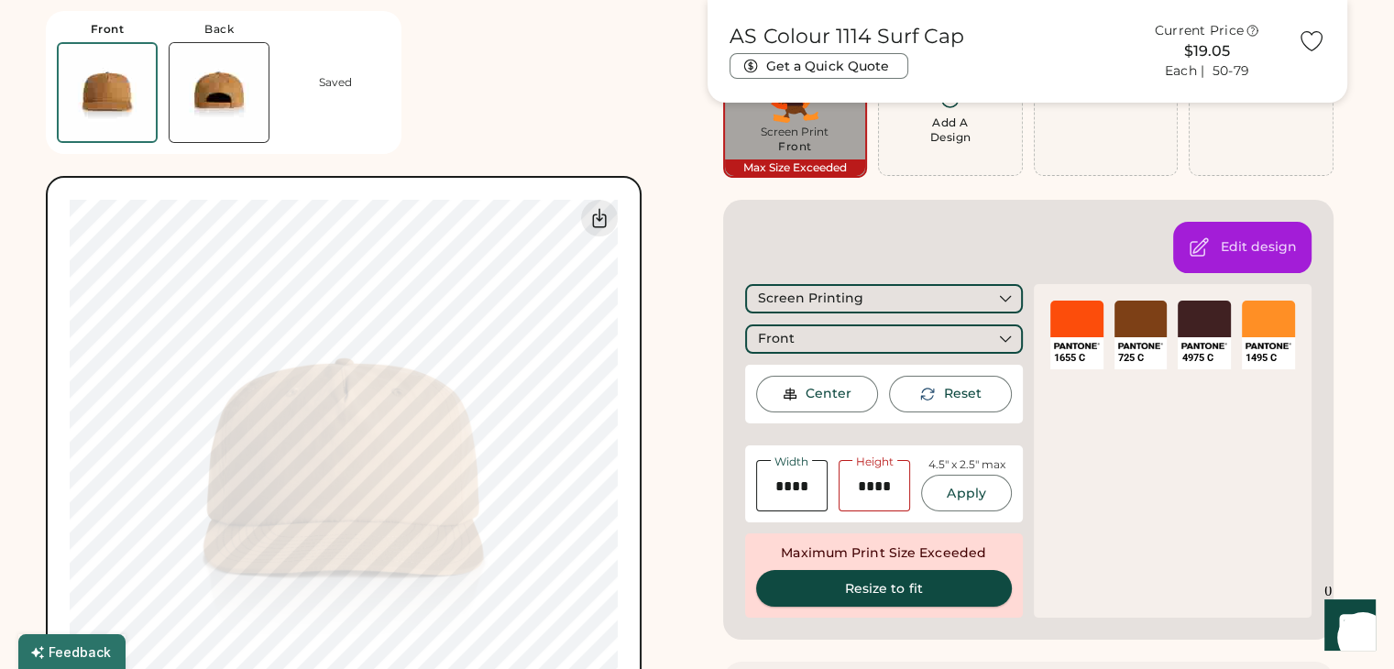
click at [866, 582] on button "Resize to fit" at bounding box center [884, 588] width 256 height 37
type input "****"
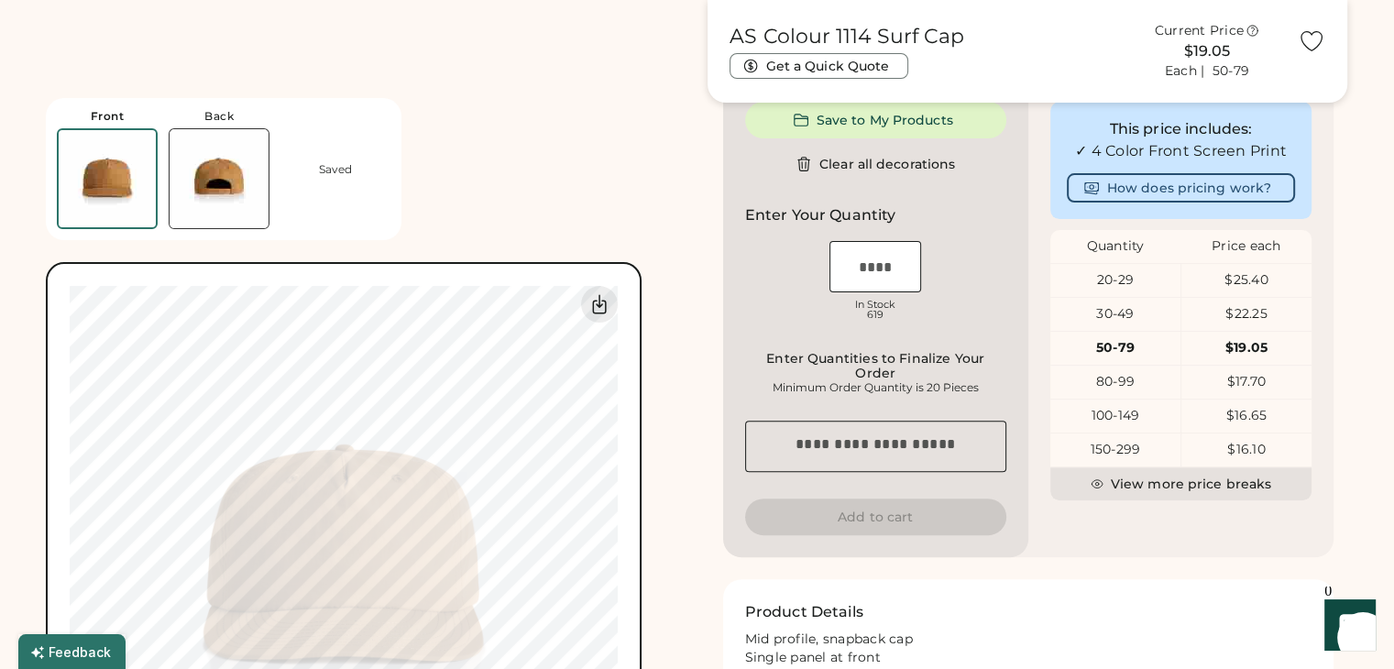
scroll to position [458, 0]
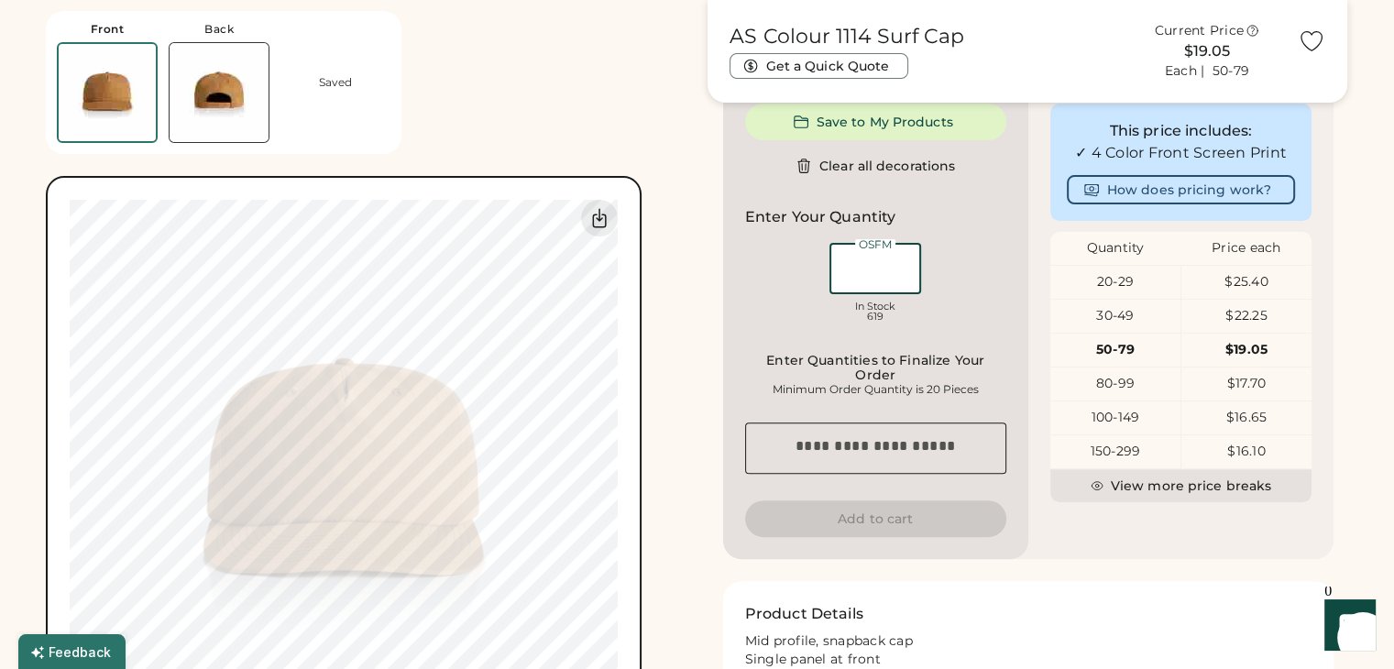
click at [886, 262] on input "input" at bounding box center [875, 268] width 92 height 51
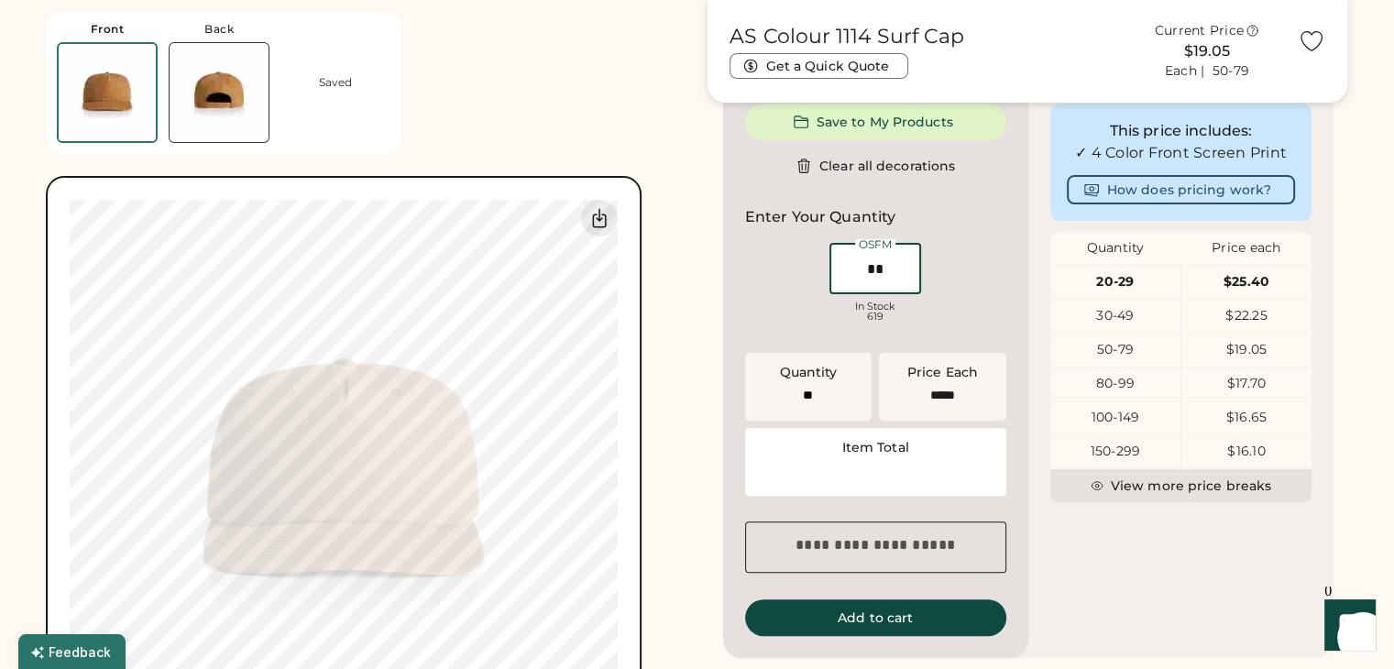
type input "**"
type input "******"
click at [969, 280] on div "OSFM In Stock 619" at bounding box center [875, 285] width 261 height 92
type input "****"
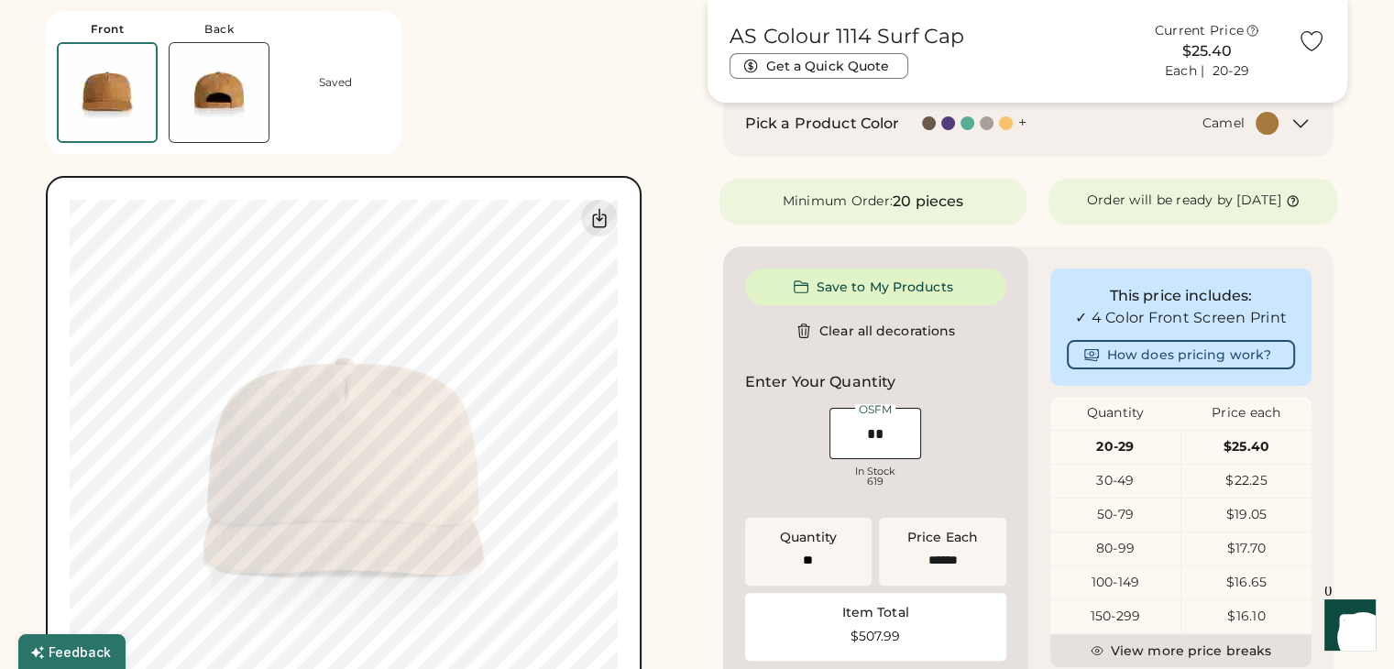
scroll to position [92, 0]
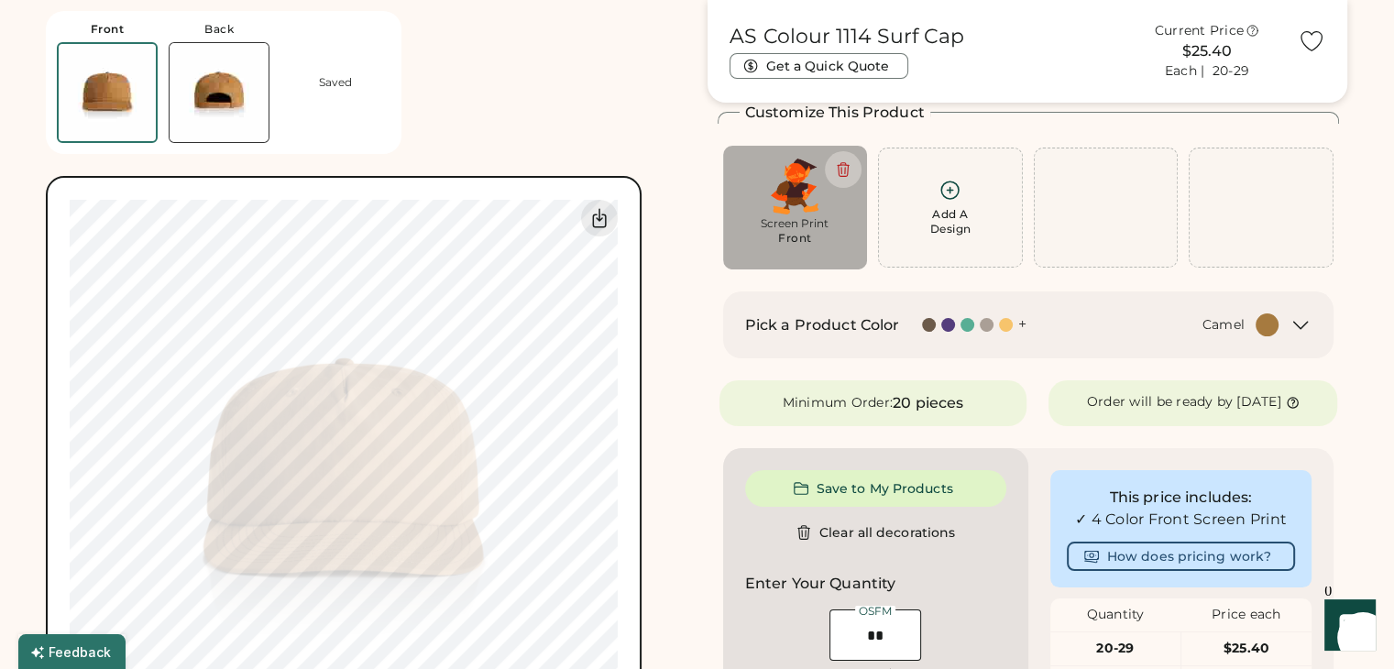
click at [1025, 324] on div "+" at bounding box center [1022, 324] width 8 height 20
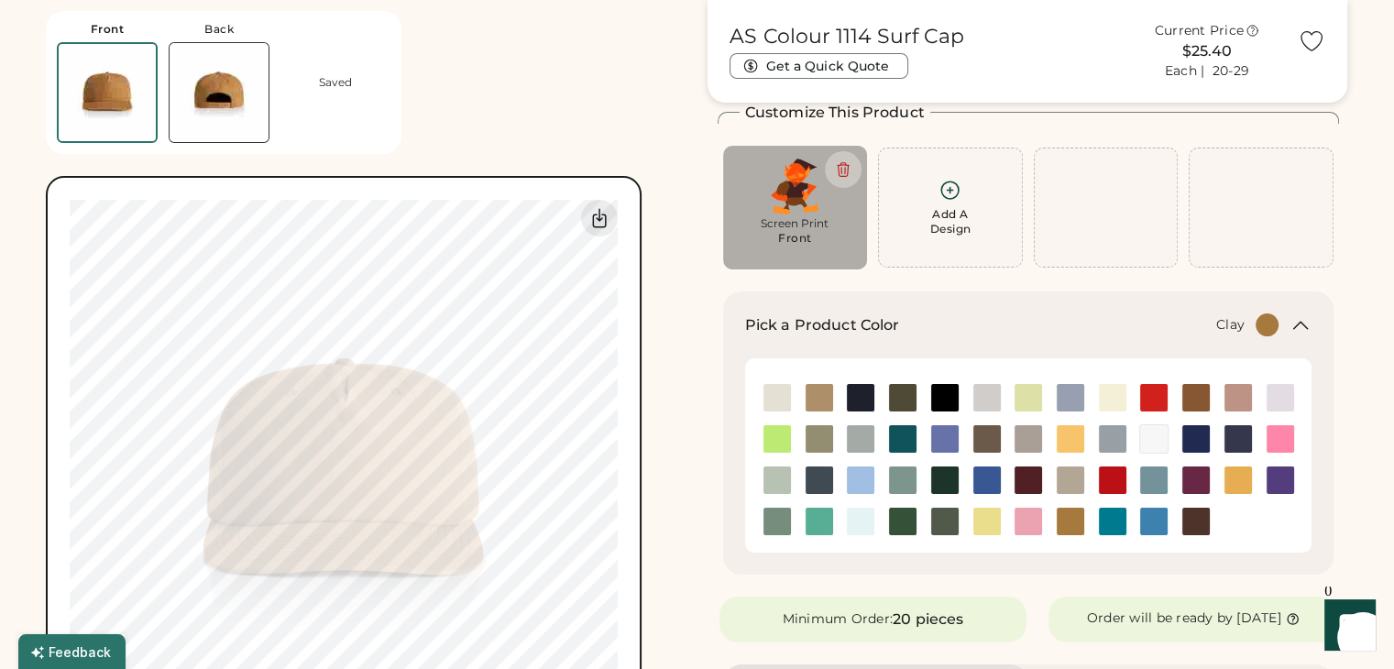
click at [1205, 389] on img at bounding box center [1195, 397] width 27 height 27
click at [1092, 496] on div at bounding box center [1112, 479] width 42 height 41
click at [1118, 480] on img at bounding box center [1112, 479] width 27 height 27
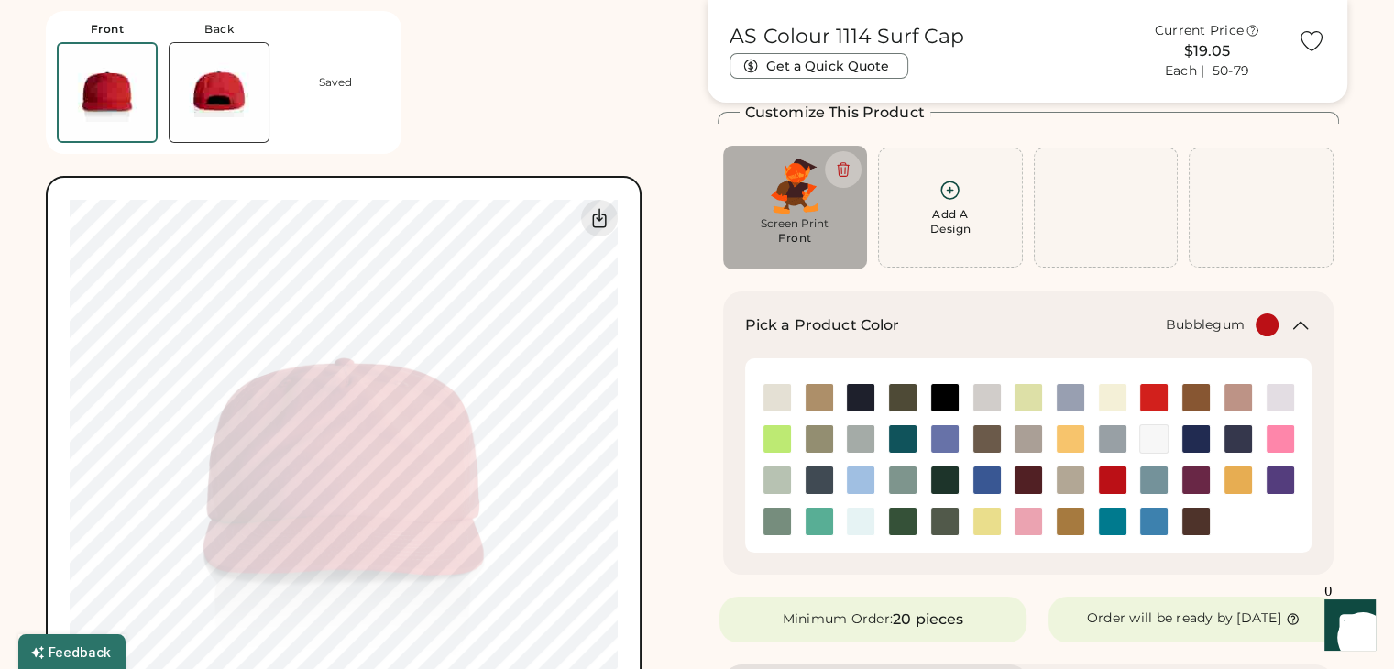
click at [1029, 520] on img at bounding box center [1027, 521] width 27 height 27
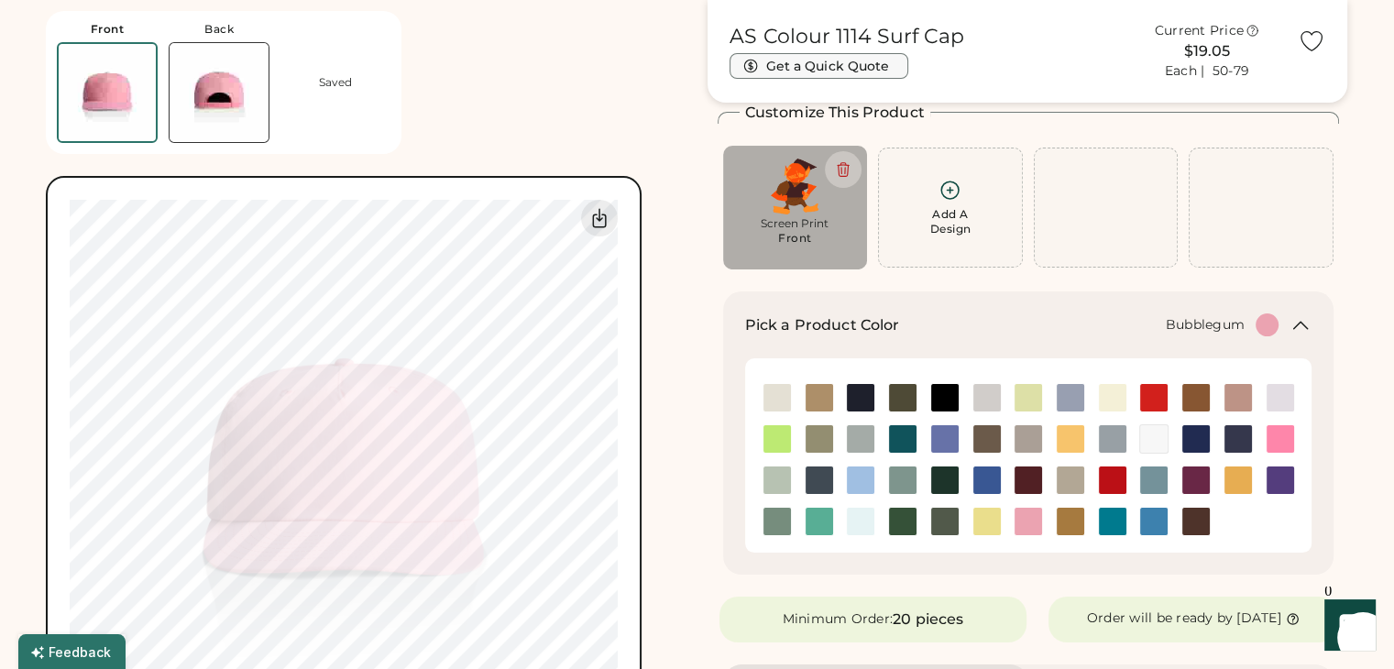
click at [839, 74] on button "Get a Quick Quote" at bounding box center [818, 66] width 179 height 26
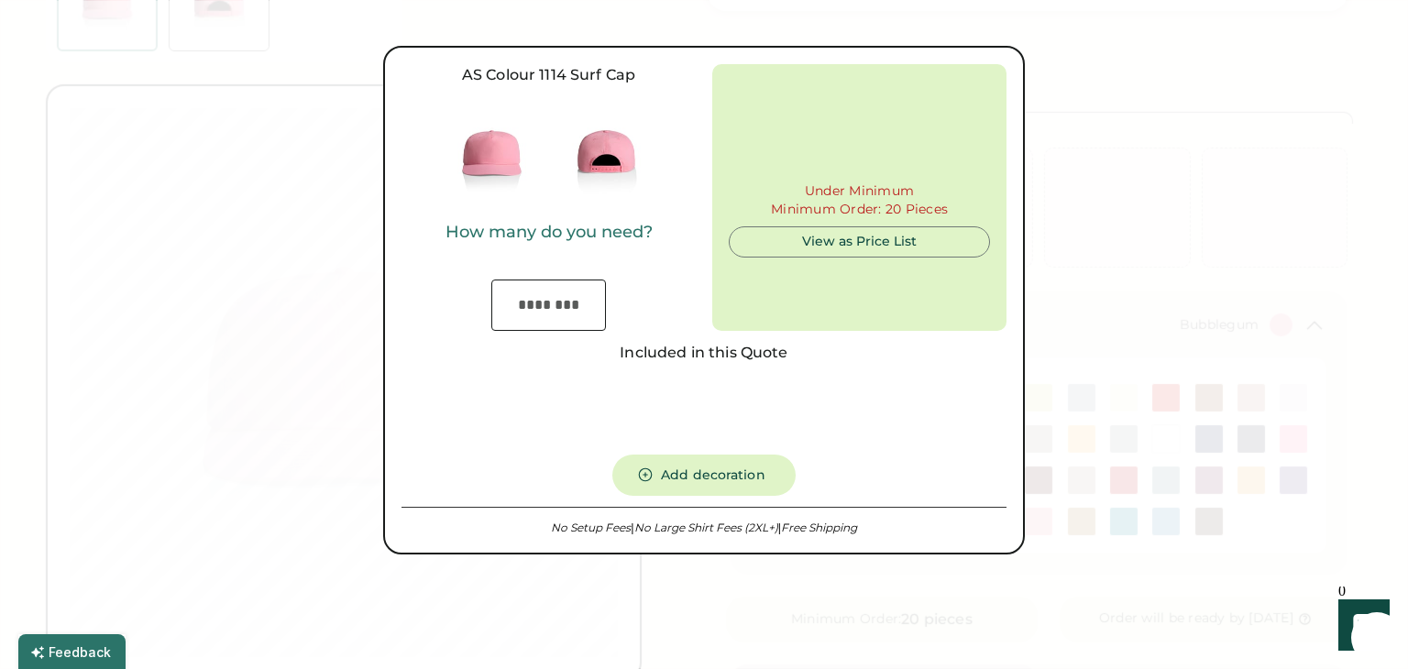
type input "***"
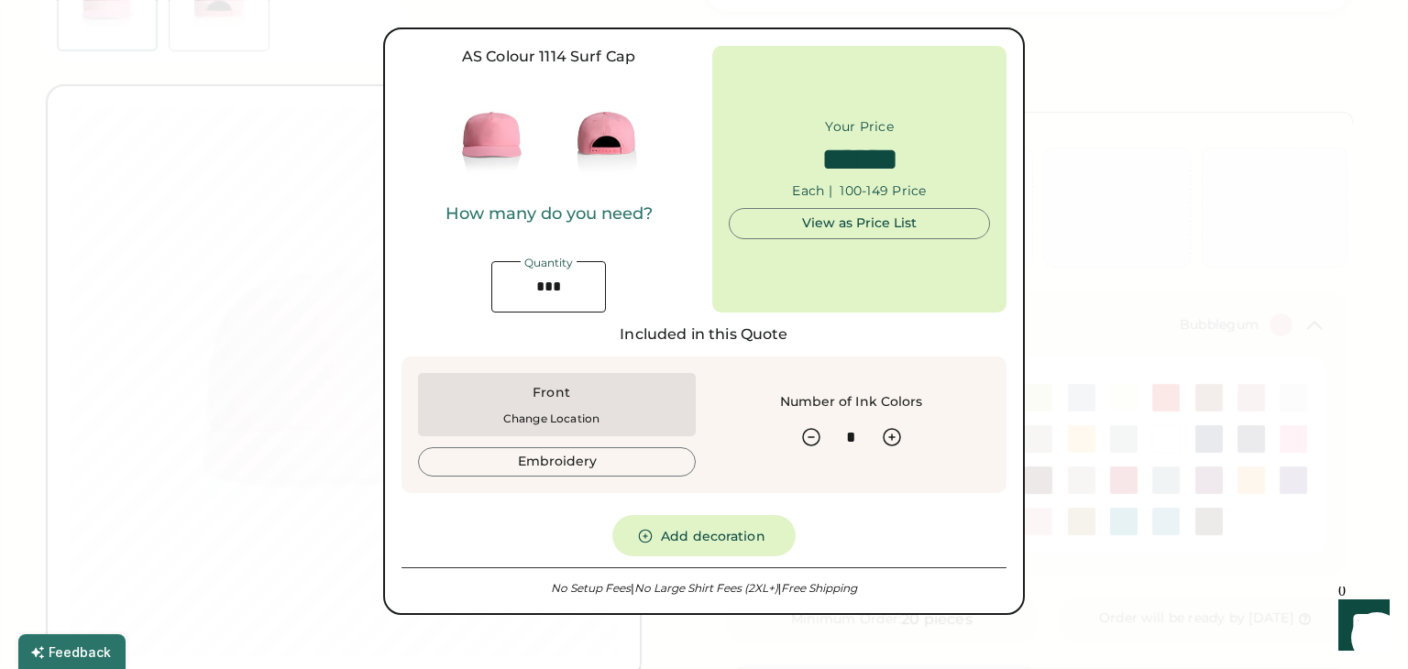
drag, startPoint x: 605, startPoint y: 400, endPoint x: 644, endPoint y: 400, distance: 39.4
click at [605, 400] on div "Front Change Location" at bounding box center [551, 405] width 245 height 42
click at [581, 463] on button "Embroidery" at bounding box center [557, 461] width 278 height 29
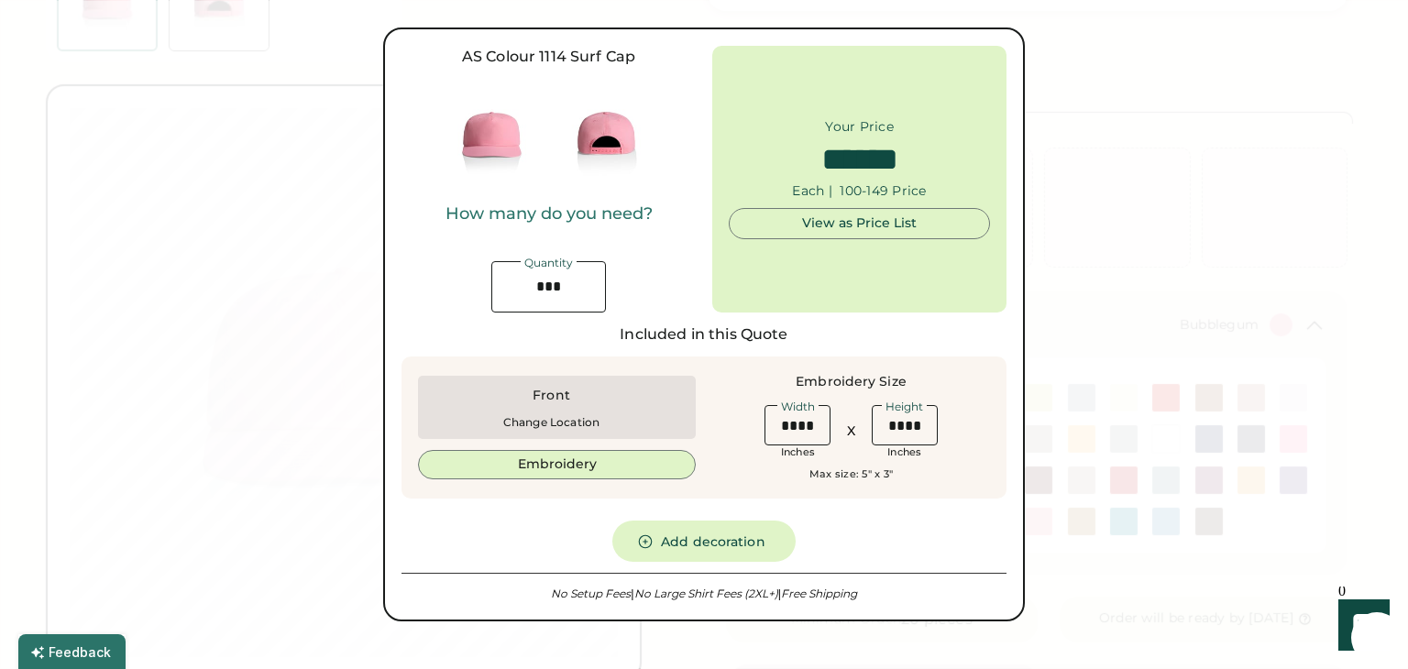
type input "******"
click at [585, 419] on div "Change Location" at bounding box center [551, 422] width 96 height 13
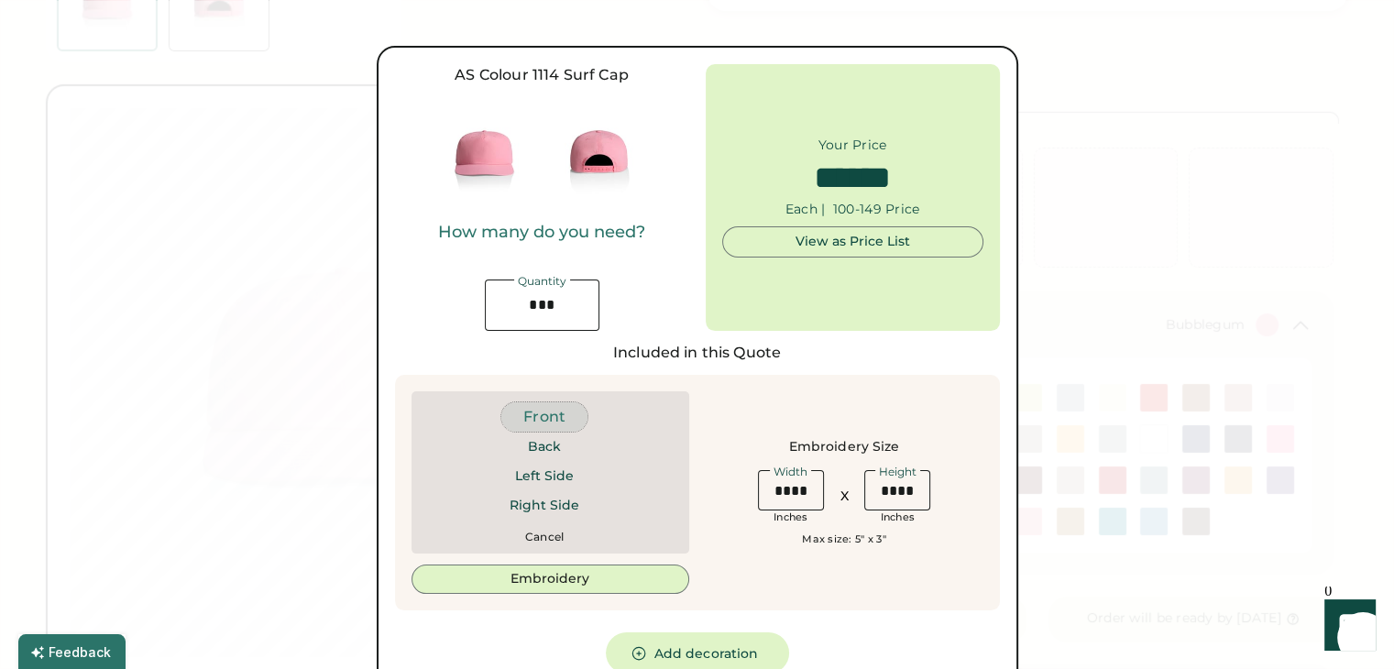
click at [567, 406] on button "Front" at bounding box center [544, 416] width 86 height 29
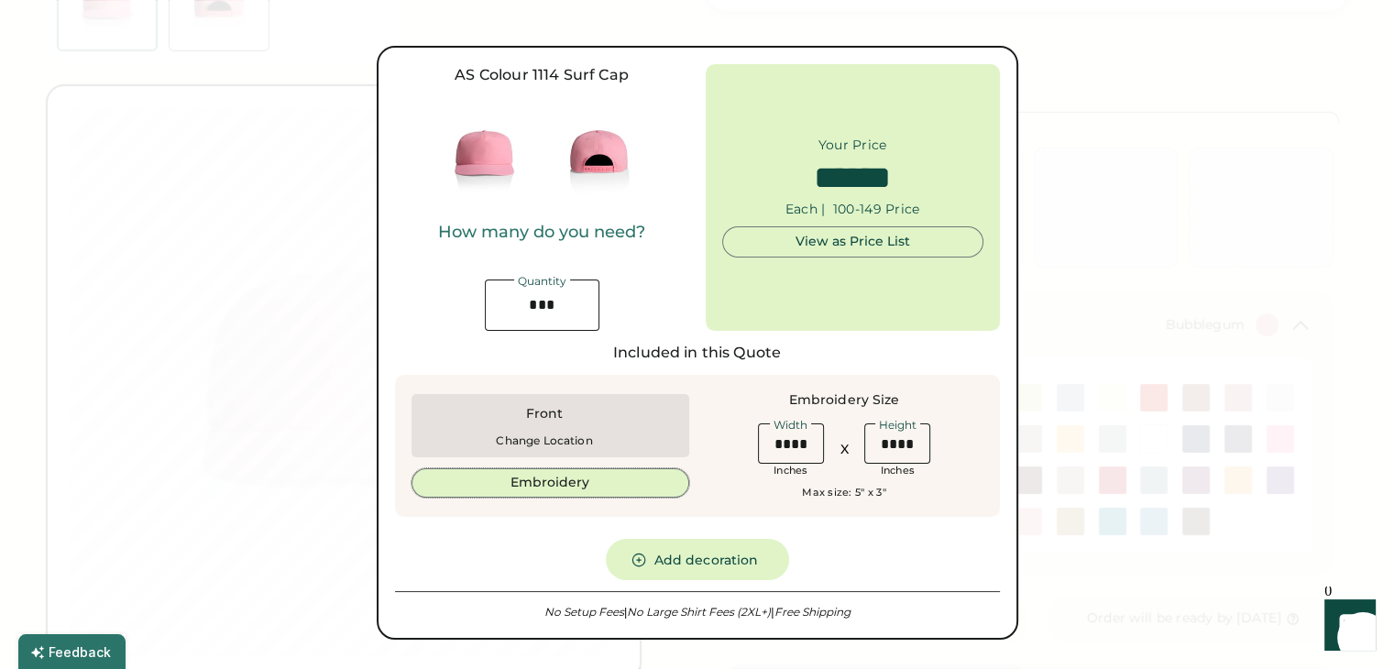
click at [579, 477] on button "Embroidery" at bounding box center [550, 482] width 278 height 29
click at [530, 488] on button "Embroidery" at bounding box center [550, 482] width 278 height 29
click at [748, 503] on div "Front Front Back Left Side Right Side Change Location Embroidery Embroidery Siz…" at bounding box center [697, 446] width 605 height 143
click at [683, 549] on button "Add decoration" at bounding box center [697, 559] width 183 height 41
click at [1118, 159] on div at bounding box center [697, 334] width 1394 height 669
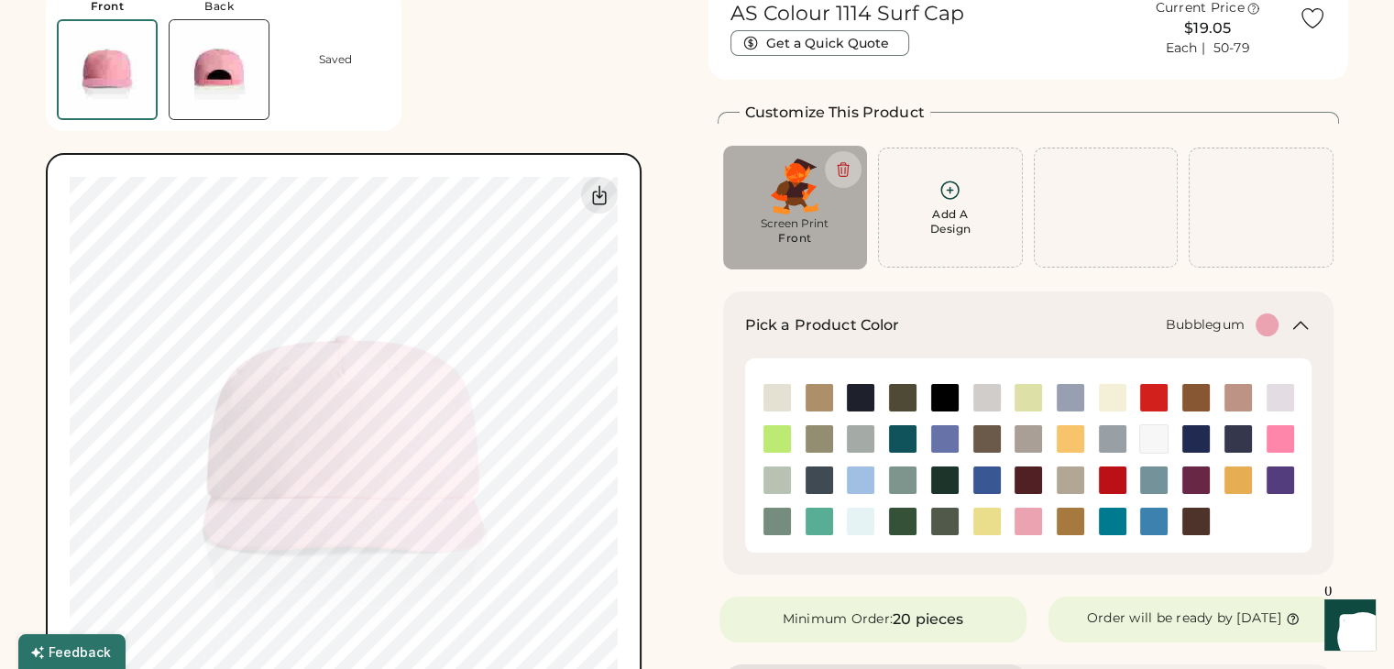
scroll to position [0, 0]
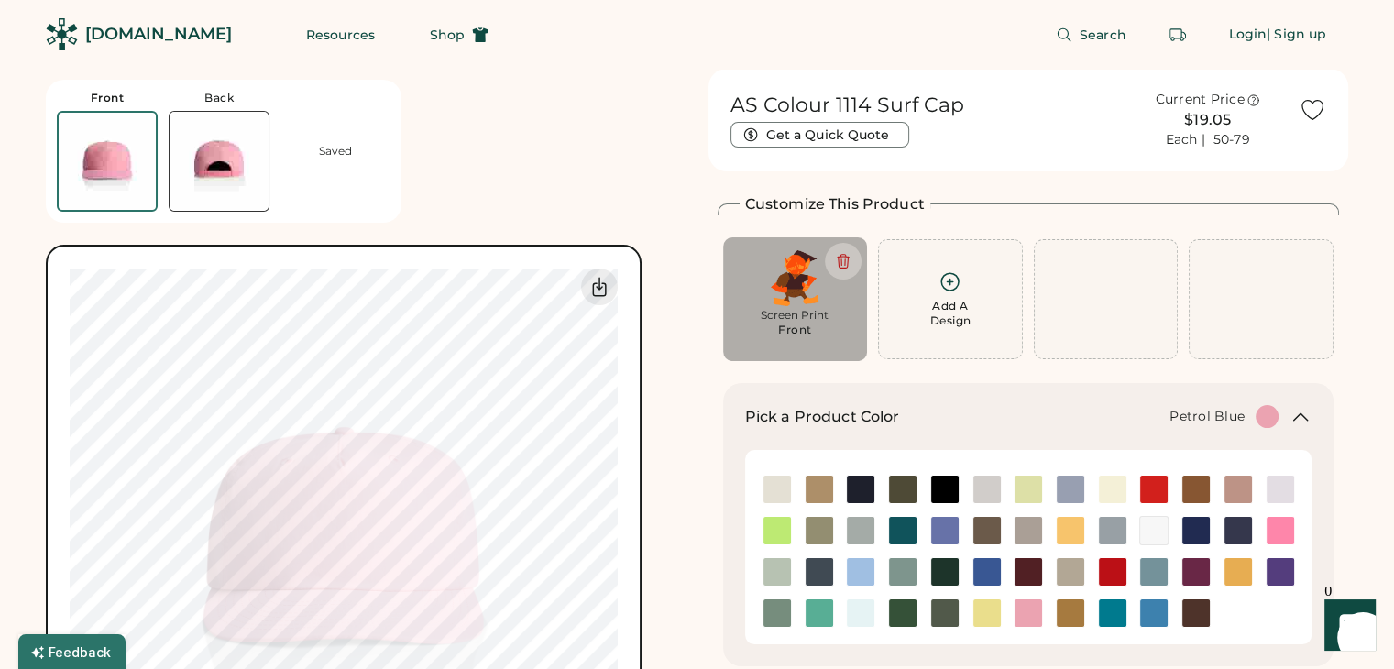
click at [811, 563] on img at bounding box center [819, 571] width 27 height 27
